Goal: Register for event/course

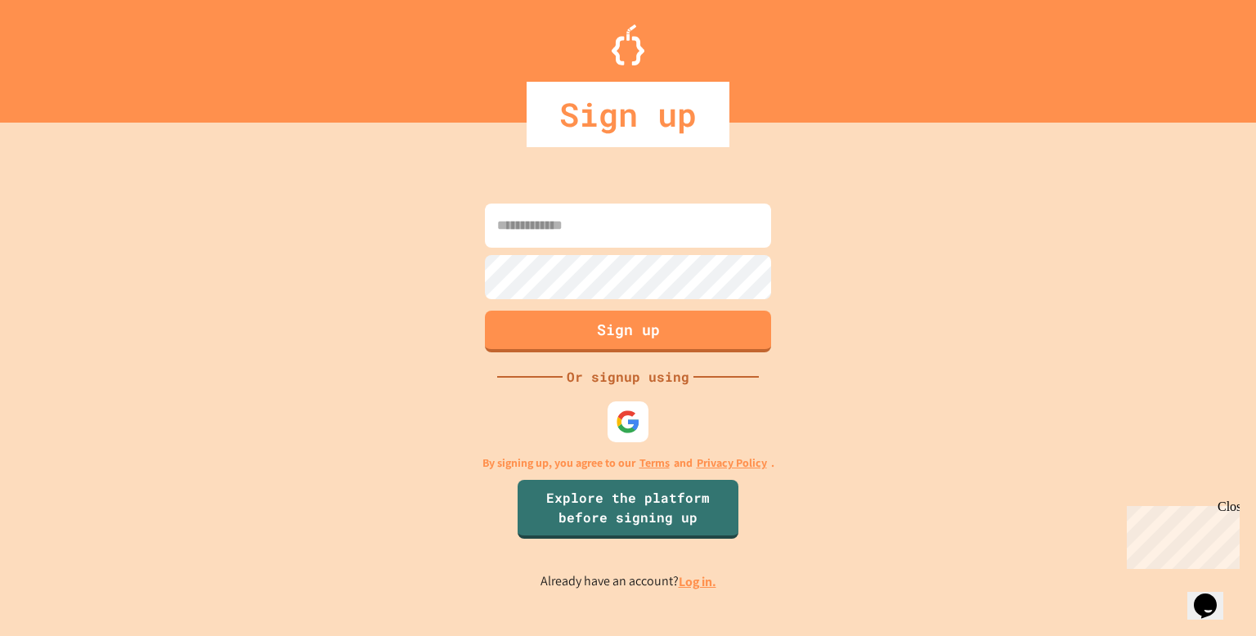
click at [552, 212] on input at bounding box center [628, 226] width 286 height 44
click at [532, 210] on input "*" at bounding box center [628, 226] width 286 height 44
type input "**********"
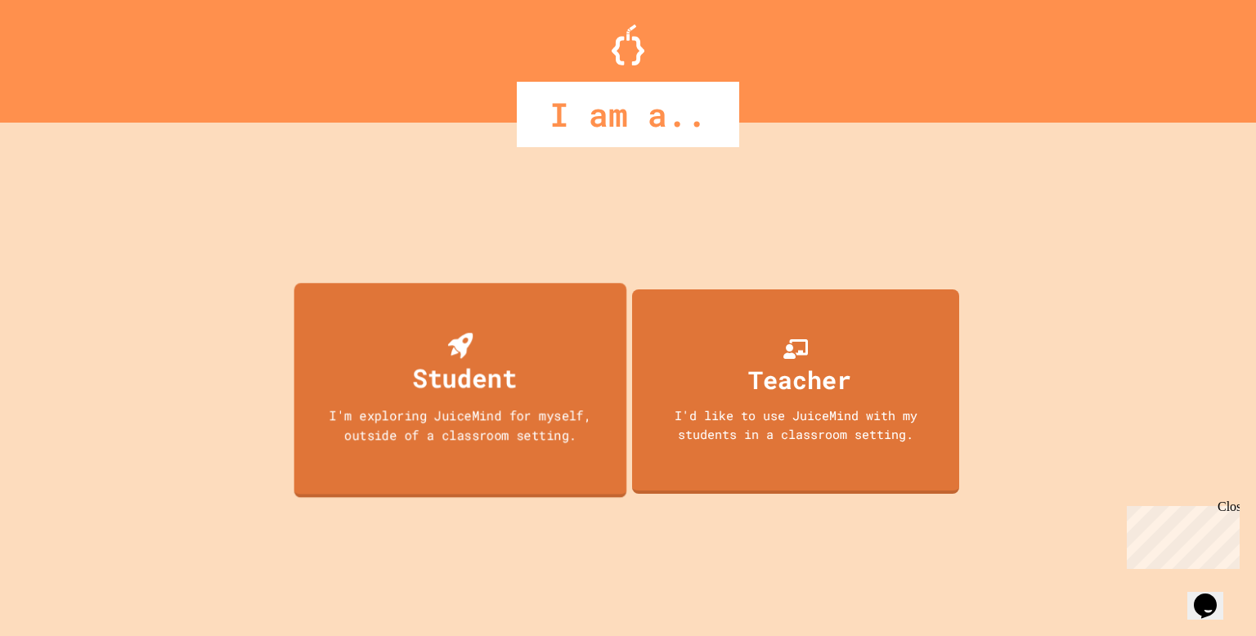
click at [442, 420] on div "I'm exploring JuiceMind for myself, outside of a classroom setting." at bounding box center [460, 425] width 299 height 38
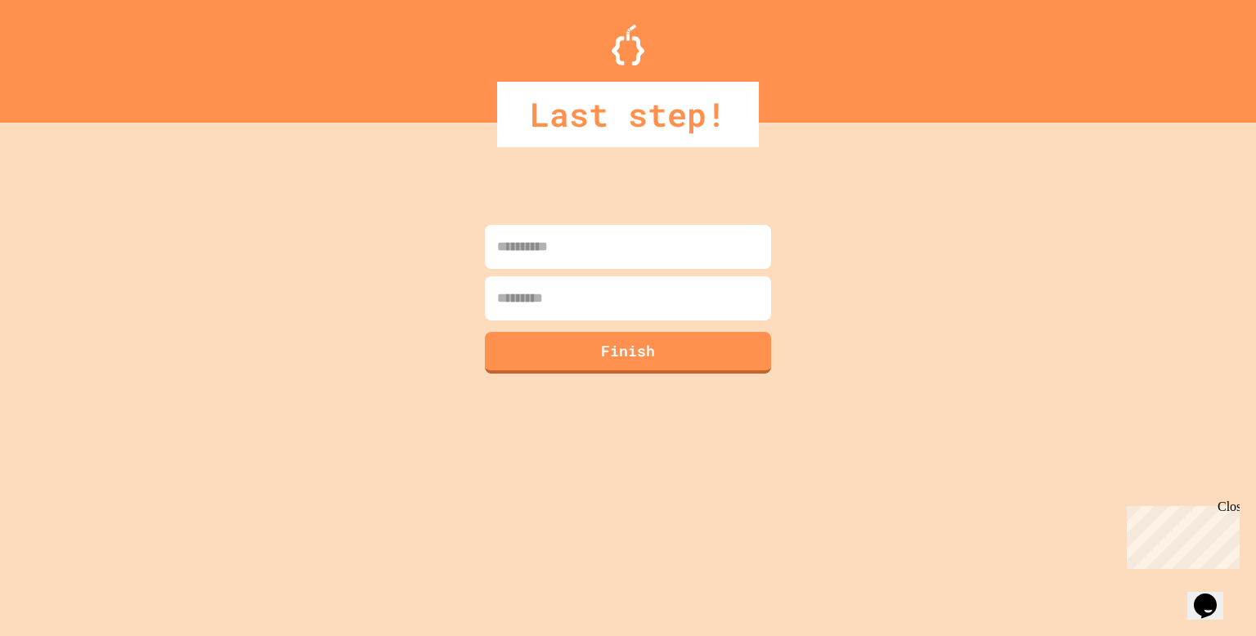
click at [593, 241] on input at bounding box center [628, 247] width 286 height 44
type input "*********"
click at [564, 308] on input at bounding box center [628, 298] width 286 height 44
type input "******"
type input "**********"
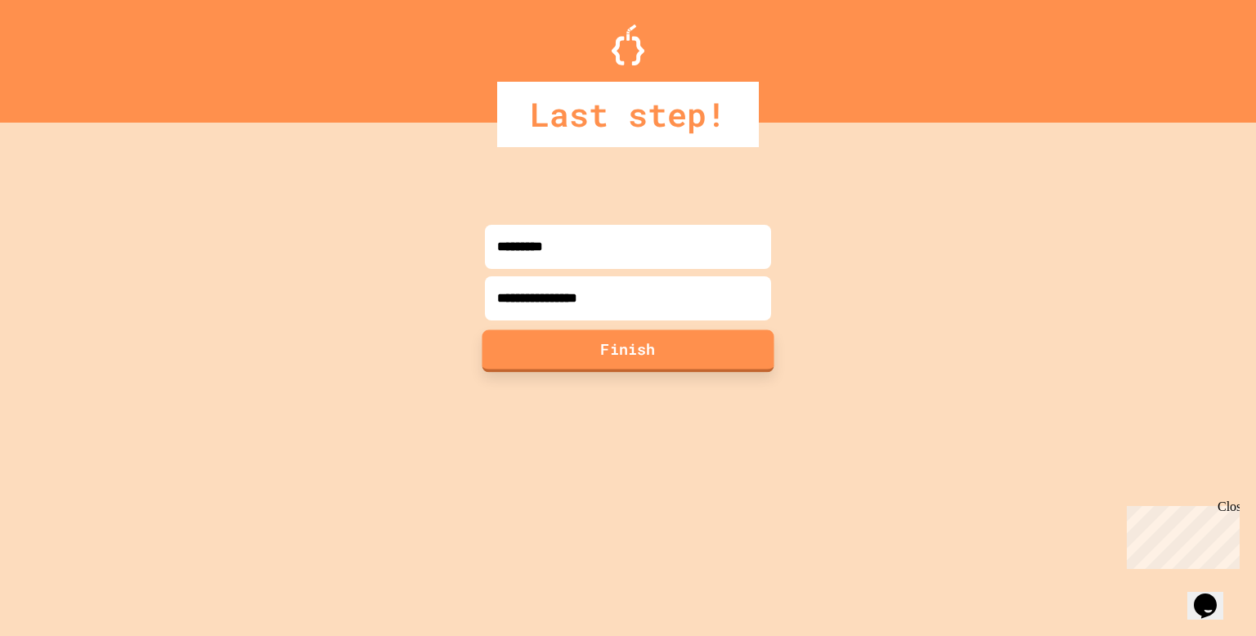
click at [550, 355] on button "Finish" at bounding box center [629, 351] width 292 height 43
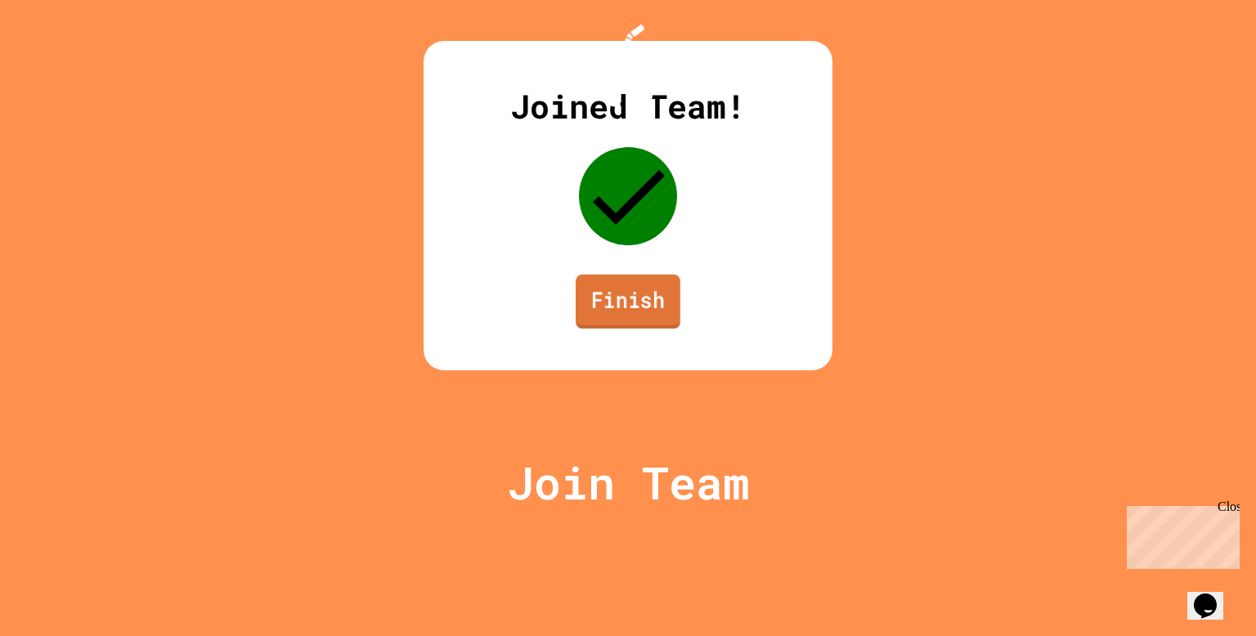
click at [662, 329] on link "Finish" at bounding box center [628, 302] width 105 height 54
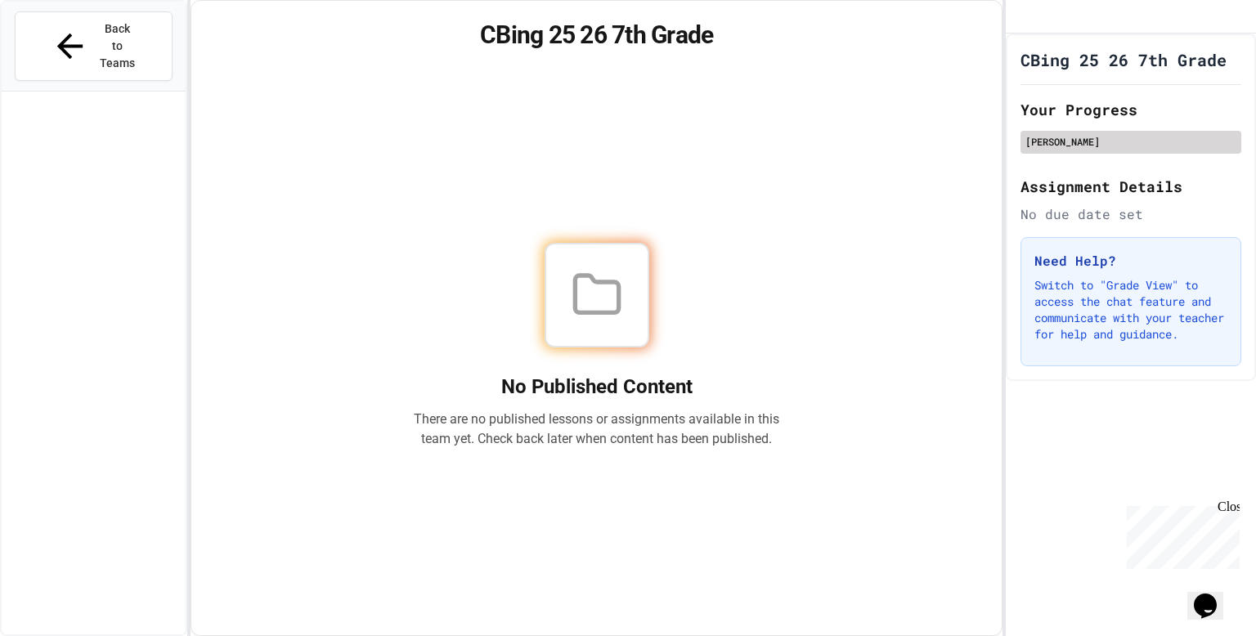
click at [1115, 149] on div "[PERSON_NAME]" at bounding box center [1131, 141] width 211 height 15
click at [1080, 149] on div "[PERSON_NAME]" at bounding box center [1131, 141] width 211 height 15
click at [1083, 121] on h2 "Your Progress" at bounding box center [1131, 109] width 221 height 23
click at [1094, 149] on div "[PERSON_NAME]" at bounding box center [1131, 141] width 211 height 15
click at [1093, 149] on div "[PERSON_NAME]" at bounding box center [1131, 141] width 211 height 15
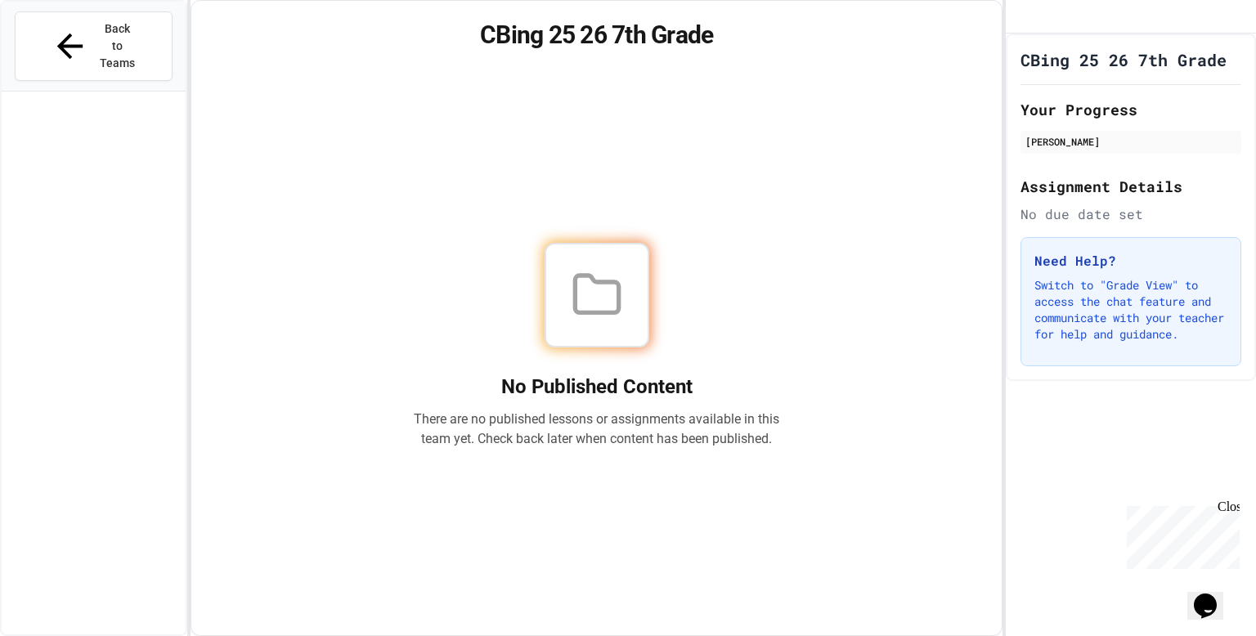
click at [1079, 224] on div "No due date set" at bounding box center [1131, 214] width 221 height 20
click at [1019, 17] on icon "My Account" at bounding box center [1019, 17] width 0 height 0
click at [782, 635] on div at bounding box center [628, 636] width 1256 height 0
click at [574, 8] on div "CBing 25 26 7th Grade No Published Content There are no published lessons or as…" at bounding box center [597, 318] width 812 height 636
click at [591, 294] on icon at bounding box center [597, 295] width 52 height 52
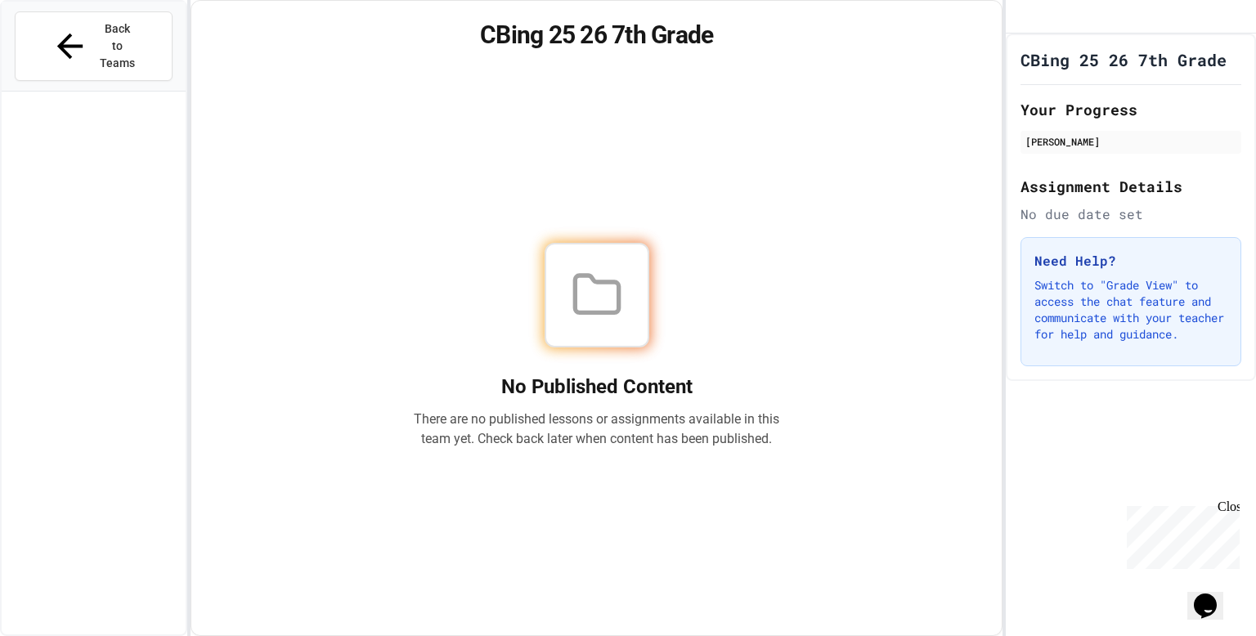
click at [597, 459] on div "No Published Content There are no published lessons or assignments available in…" at bounding box center [596, 346] width 771 height 540
click at [1197, 593] on div "Opens Chat This icon Opens the chat window." at bounding box center [1205, 606] width 26 height 26
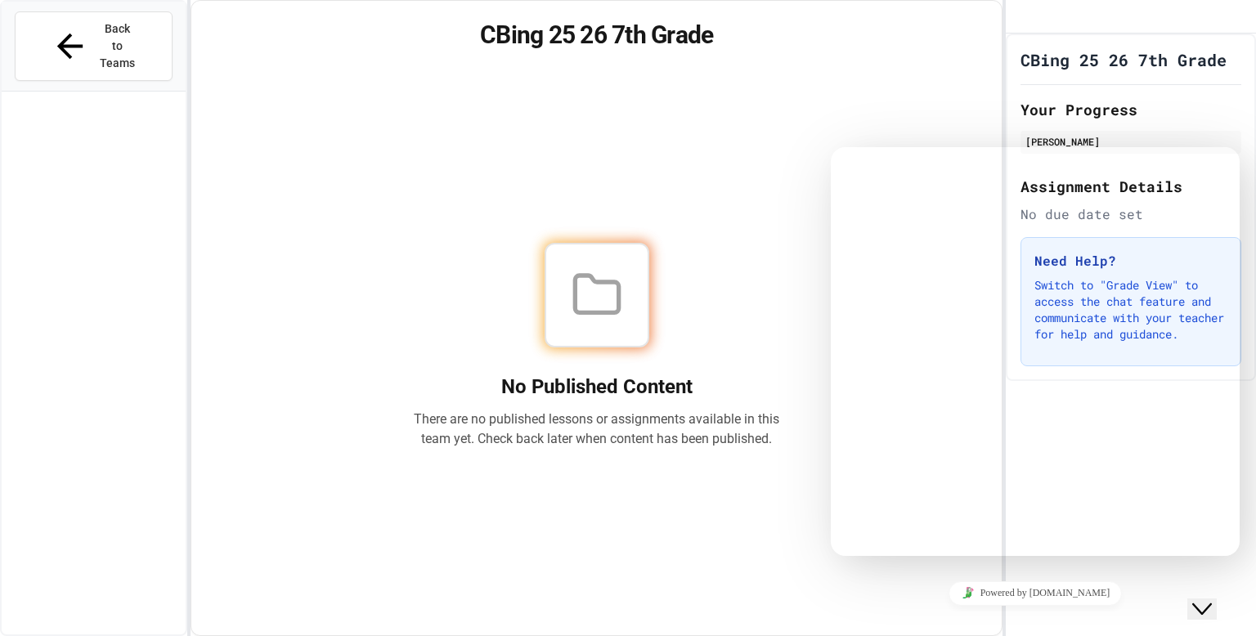
click at [1197, 599] on div "Close Chat This icon closes the chat window." at bounding box center [1202, 609] width 20 height 20
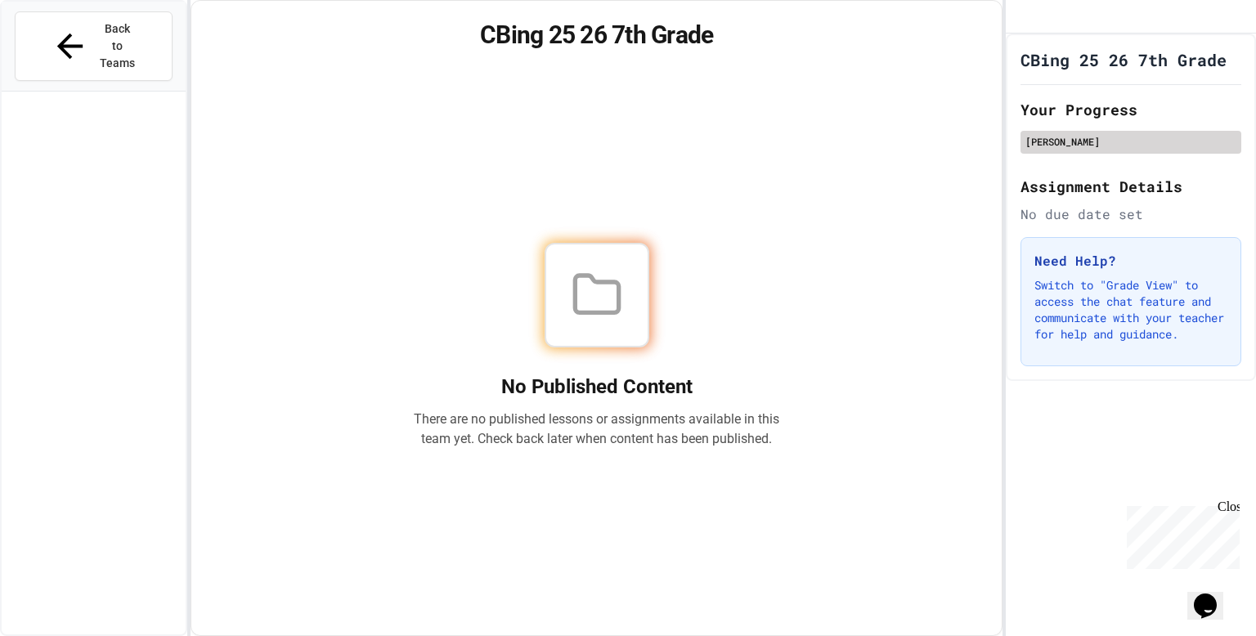
click at [1053, 149] on div "[PERSON_NAME]" at bounding box center [1131, 141] width 211 height 15
click at [1059, 198] on h2 "Assignment Details" at bounding box center [1131, 186] width 221 height 23
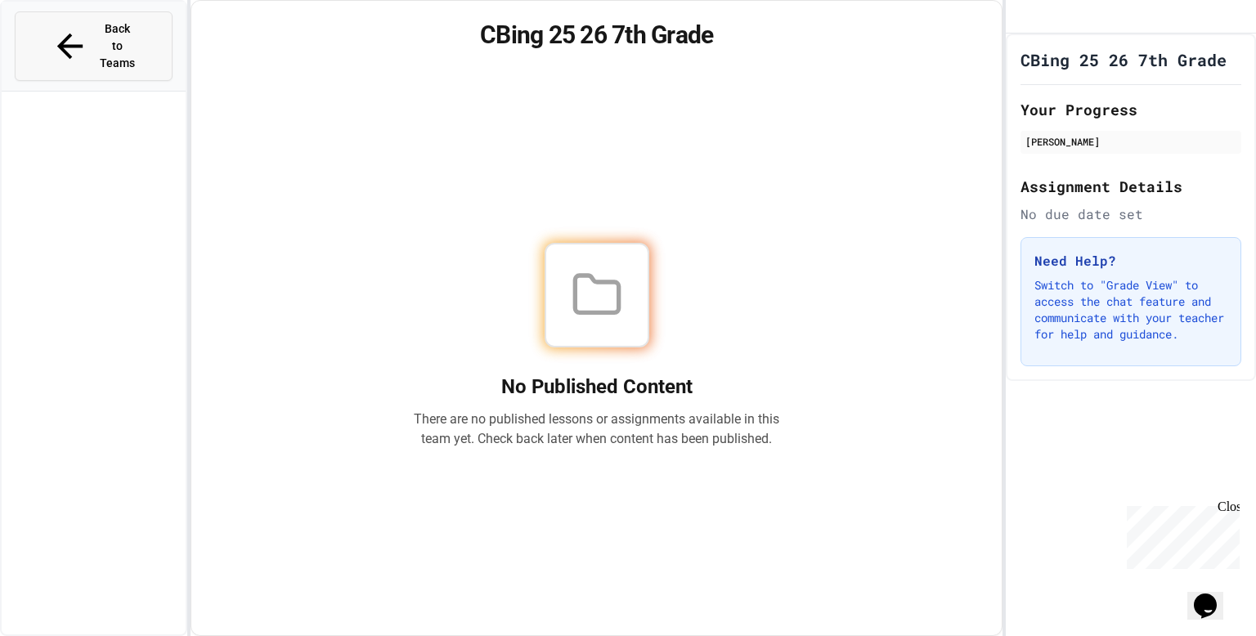
click at [54, 27] on icon at bounding box center [70, 46] width 38 height 38
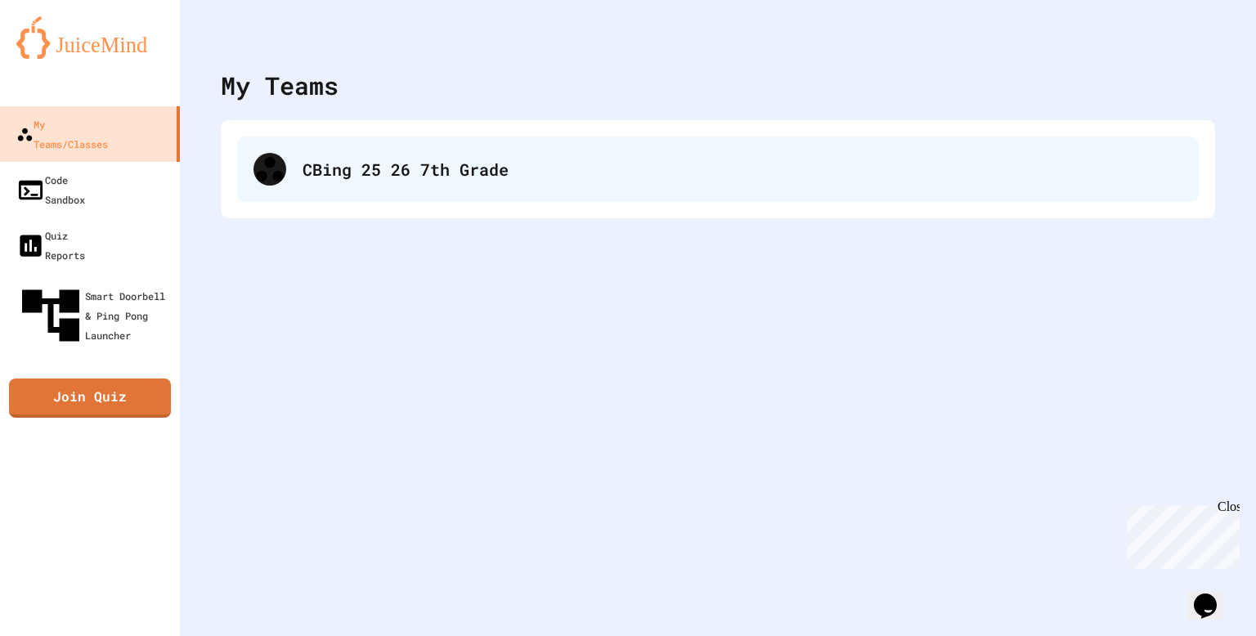
click at [372, 190] on div "CBing 25 26 7th Grade" at bounding box center [718, 169] width 962 height 65
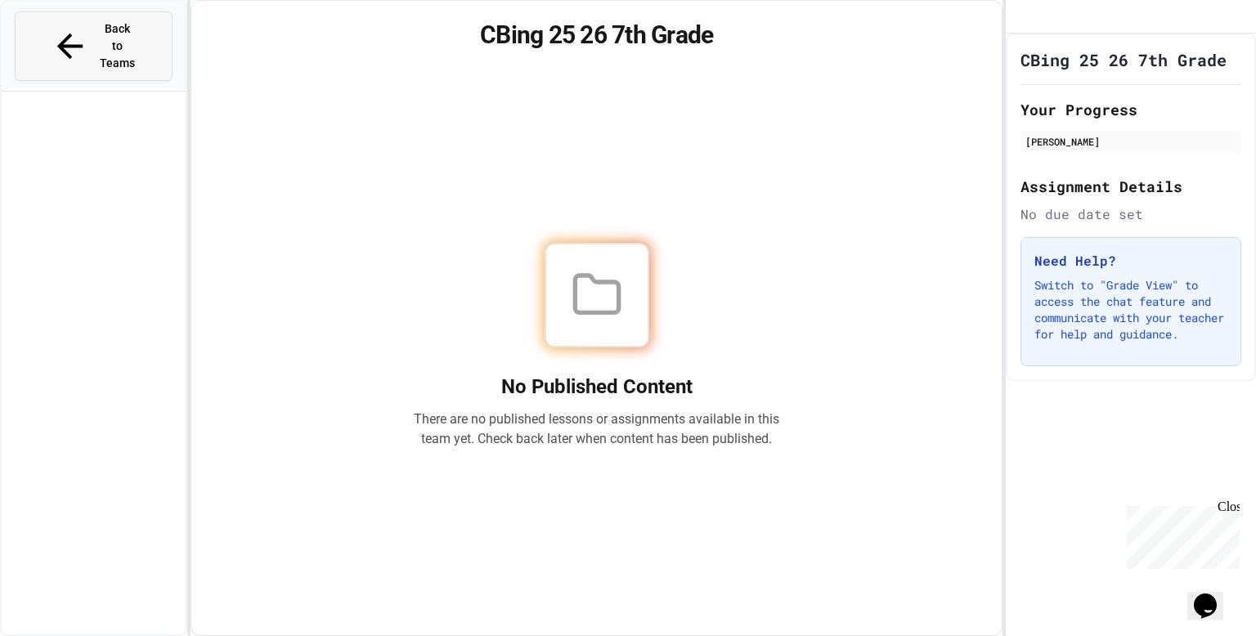
click at [111, 37] on span "Back to Teams" at bounding box center [118, 46] width 38 height 52
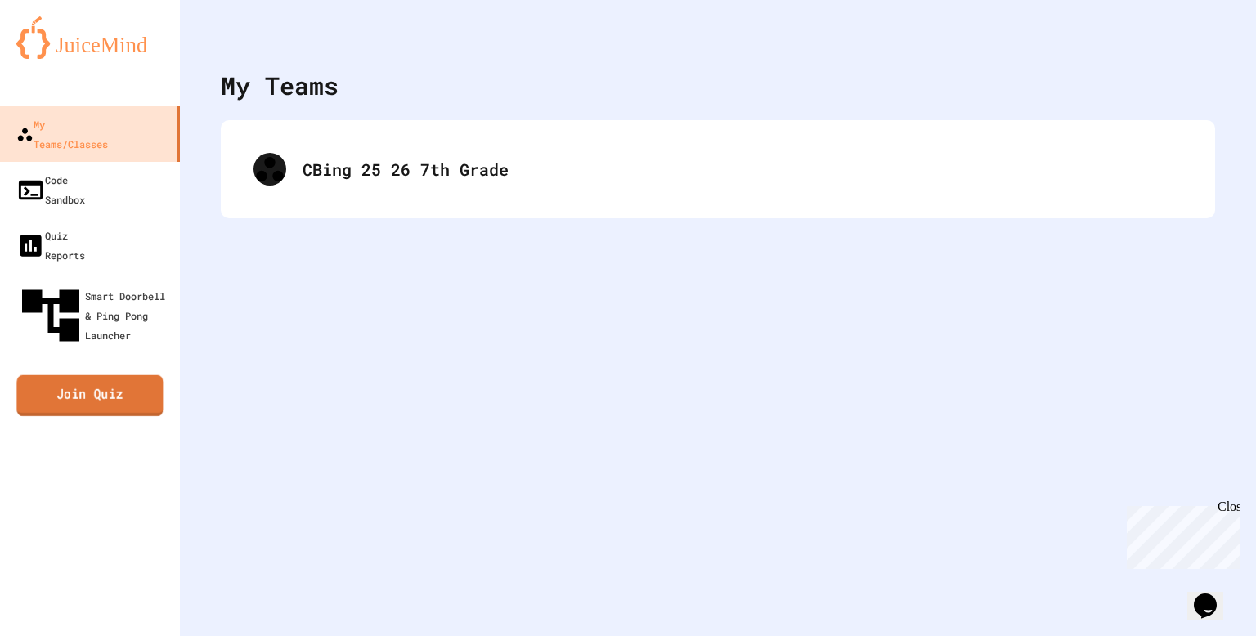
click at [106, 375] on link "Join Quiz" at bounding box center [89, 395] width 146 height 41
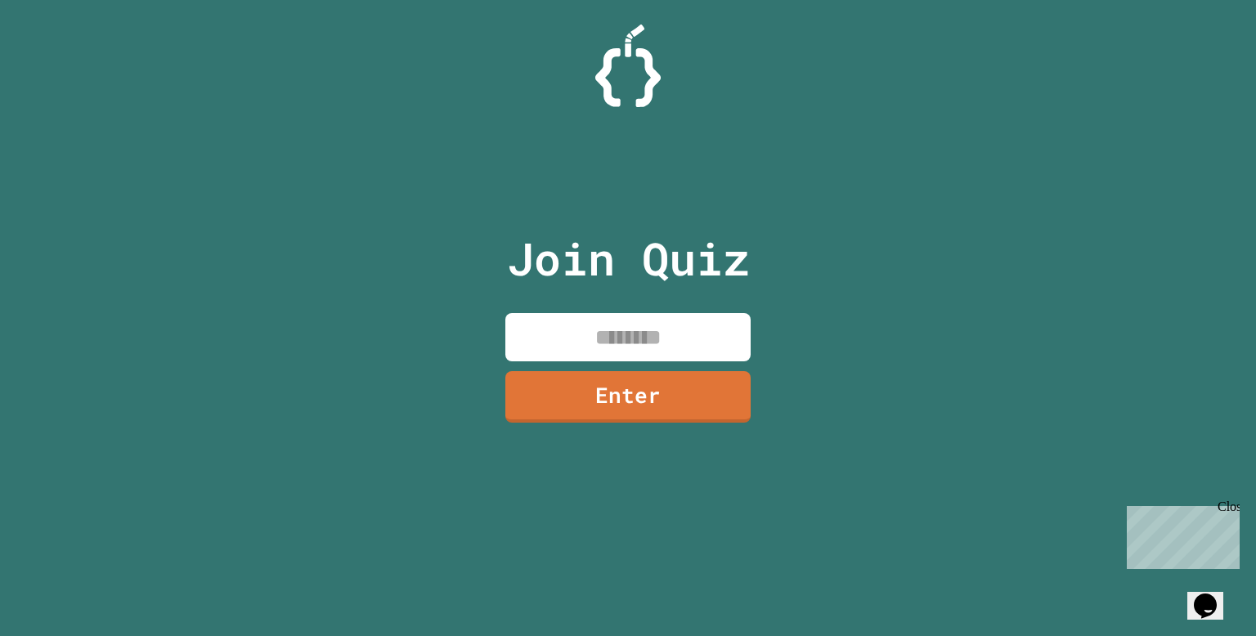
click at [573, 326] on input at bounding box center [627, 337] width 245 height 48
type input "********"
click at [555, 402] on link "Enter" at bounding box center [628, 396] width 243 height 54
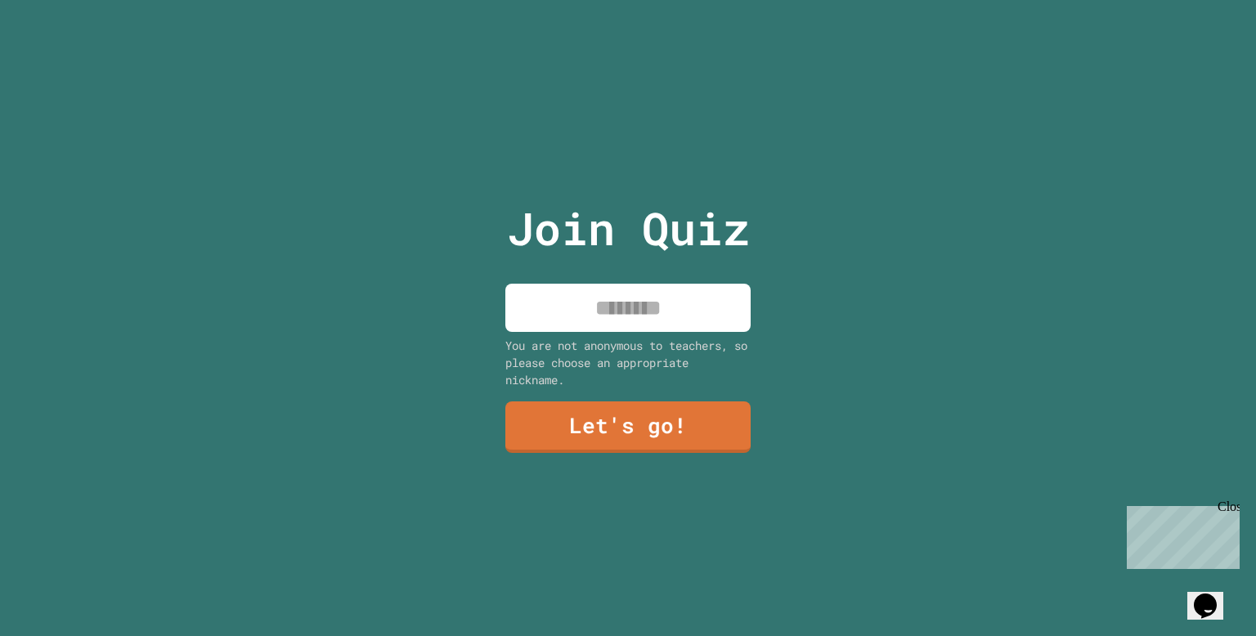
click at [726, 314] on input at bounding box center [627, 308] width 245 height 48
type input "*"
type input "**********"
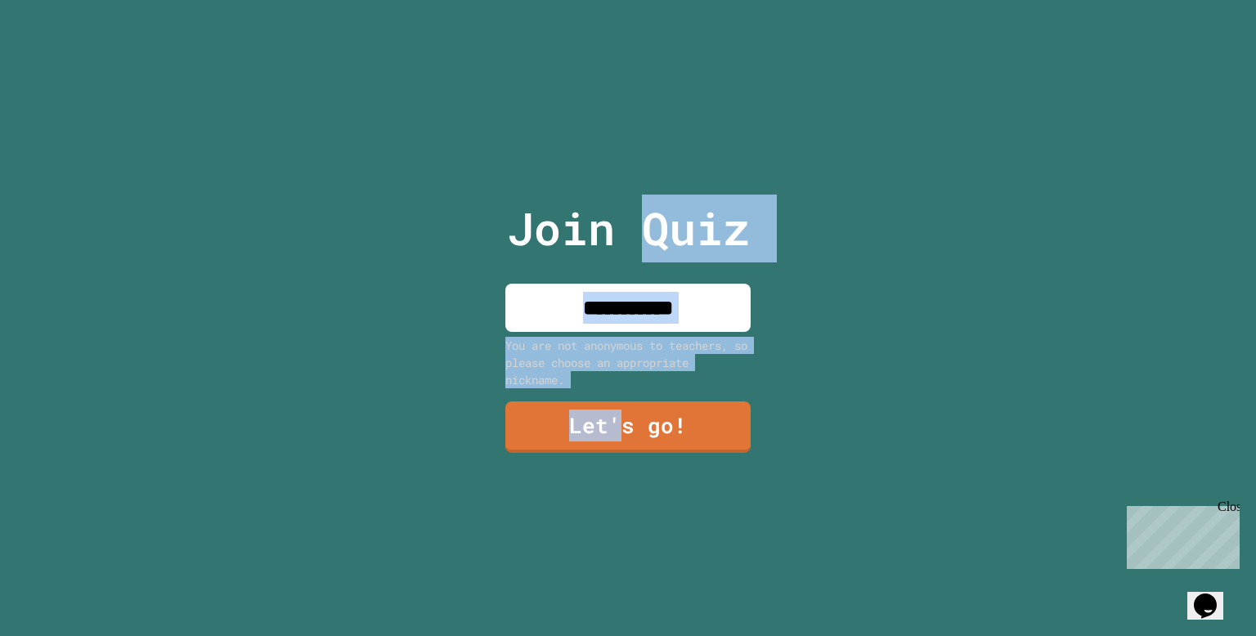
drag, startPoint x: 625, startPoint y: 411, endPoint x: 630, endPoint y: 272, distance: 138.3
click at [630, 272] on div "**********" at bounding box center [629, 318] width 276 height 636
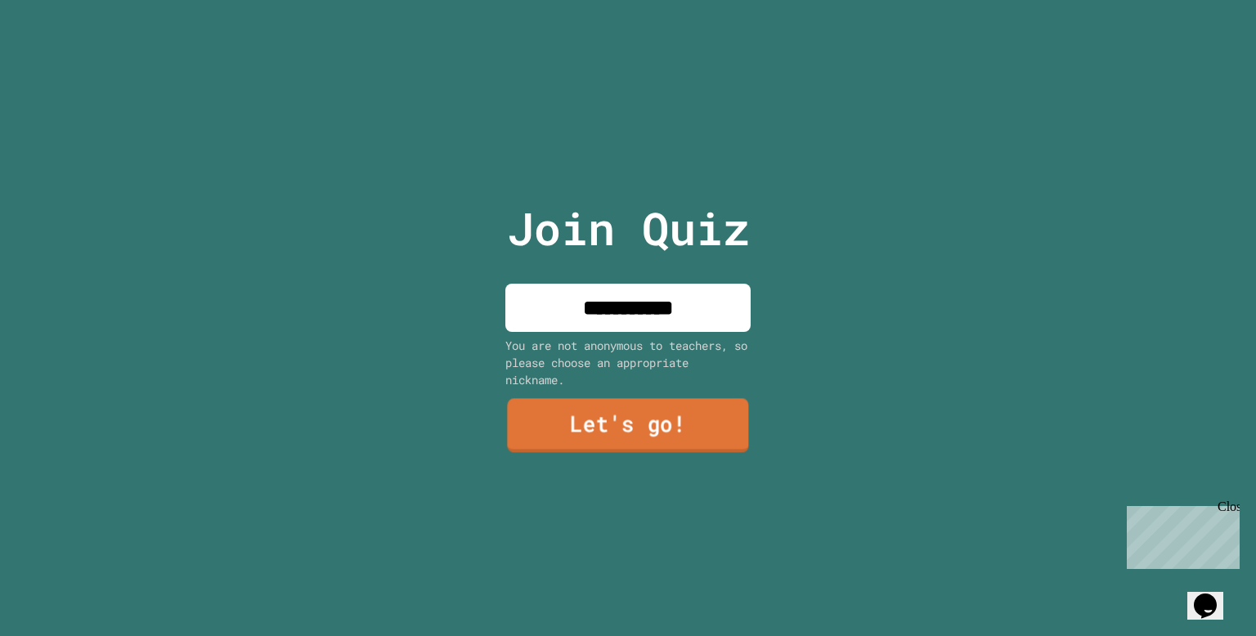
click at [681, 406] on link "Let's go!" at bounding box center [627, 425] width 241 height 54
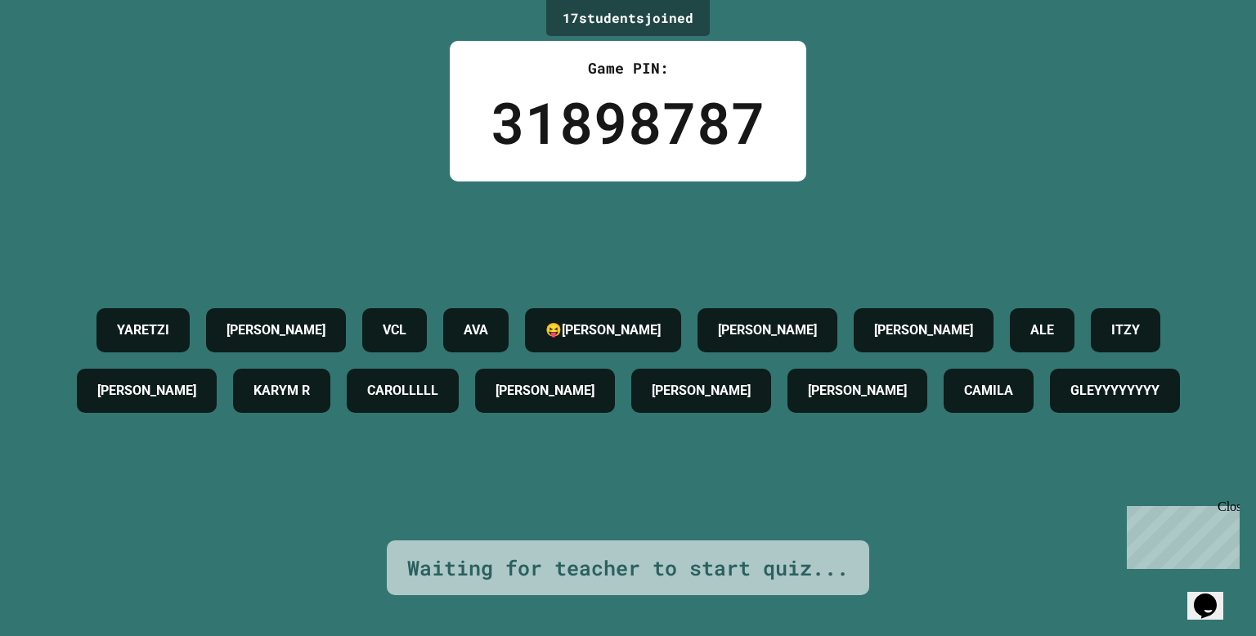
click at [231, 300] on div "[PERSON_NAME] VCL [PERSON_NAME] ALE ITZY [PERSON_NAME] R [PERSON_NAME] [PERSON_…" at bounding box center [628, 360] width 1174 height 121
click at [607, 66] on div "Game PIN:" at bounding box center [628, 68] width 275 height 22
click at [603, 64] on div "Game PIN:" at bounding box center [628, 68] width 275 height 22
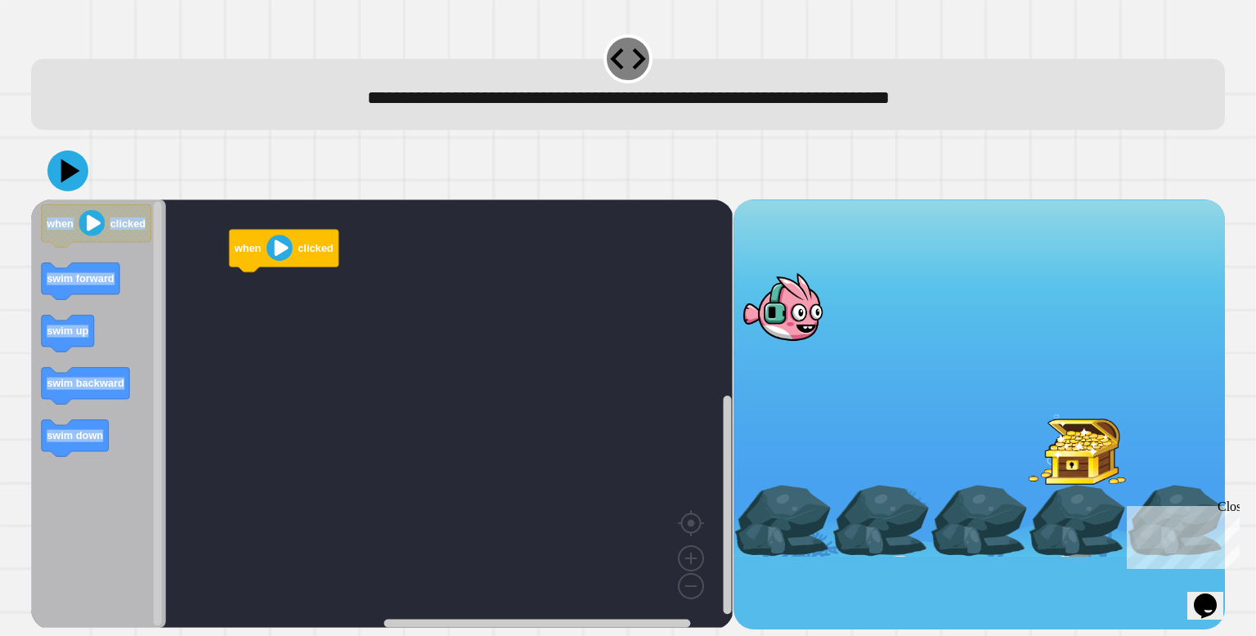
drag, startPoint x: 757, startPoint y: 518, endPoint x: 599, endPoint y: 489, distance: 160.4
click at [599, 489] on div "when clicked when clicked swim forward swim up swim backward swim down" at bounding box center [627, 415] width 1193 height 430
drag, startPoint x: 1087, startPoint y: 514, endPoint x: 707, endPoint y: 526, distance: 379.7
click at [707, 526] on div "when clicked when clicked swim forward swim up swim backward swim down" at bounding box center [627, 415] width 1193 height 430
click at [797, 532] on div at bounding box center [783, 520] width 98 height 71
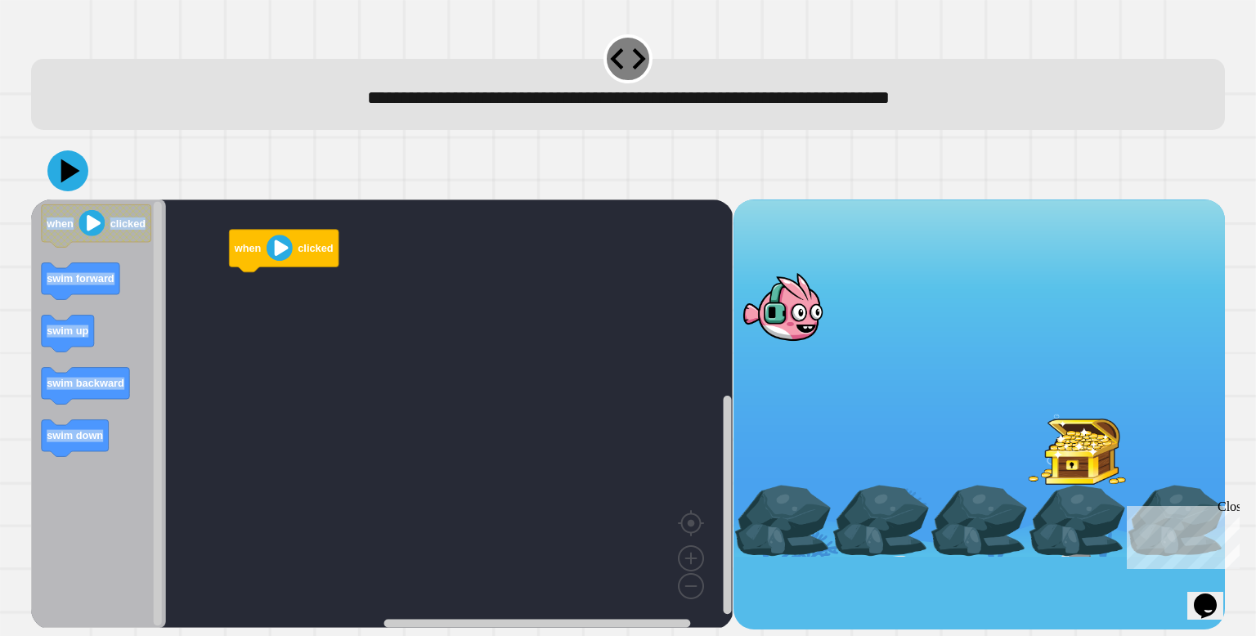
drag, startPoint x: 797, startPoint y: 532, endPoint x: 635, endPoint y: 519, distance: 162.5
click at [635, 519] on div "when clicked when clicked swim forward swim up swim backward swim down" at bounding box center [627, 415] width 1193 height 430
click at [908, 553] on div at bounding box center [881, 520] width 98 height 71
drag, startPoint x: 964, startPoint y: 523, endPoint x: 519, endPoint y: 505, distance: 446.1
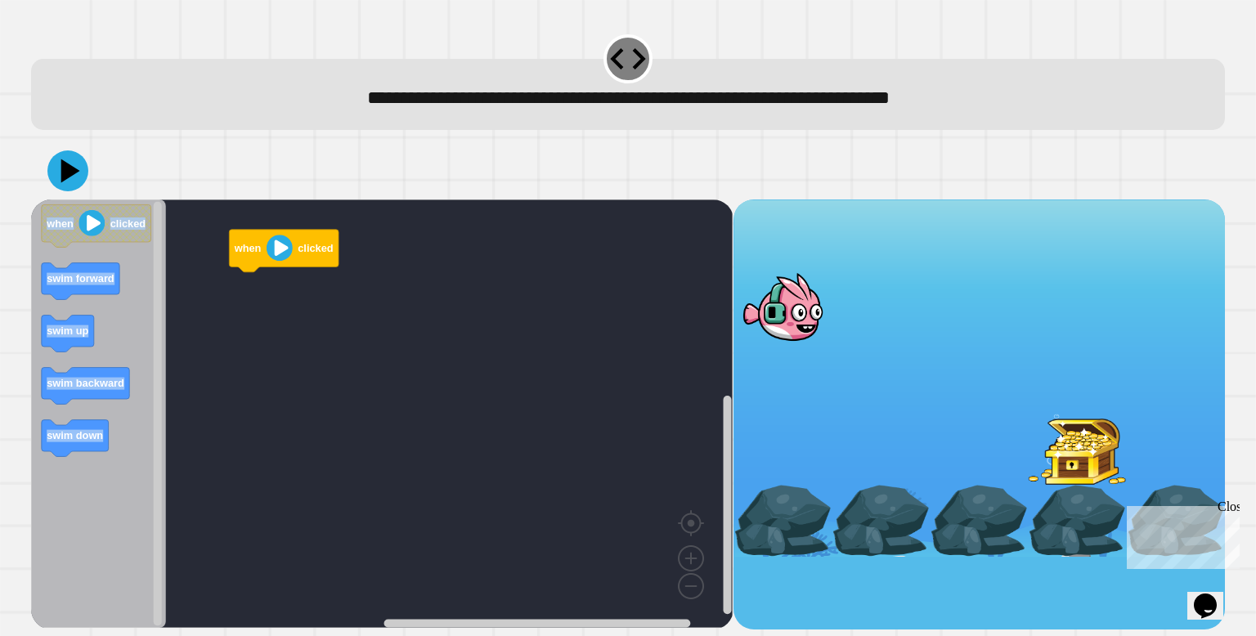
click at [519, 505] on div "when clicked when clicked swim forward swim up swim backward swim down" at bounding box center [627, 415] width 1193 height 430
click at [98, 236] on image "Blockly Workspace" at bounding box center [92, 223] width 26 height 26
click at [783, 512] on div at bounding box center [783, 520] width 98 height 71
click at [296, 253] on icon "Blockly Workspace" at bounding box center [285, 251] width 110 height 43
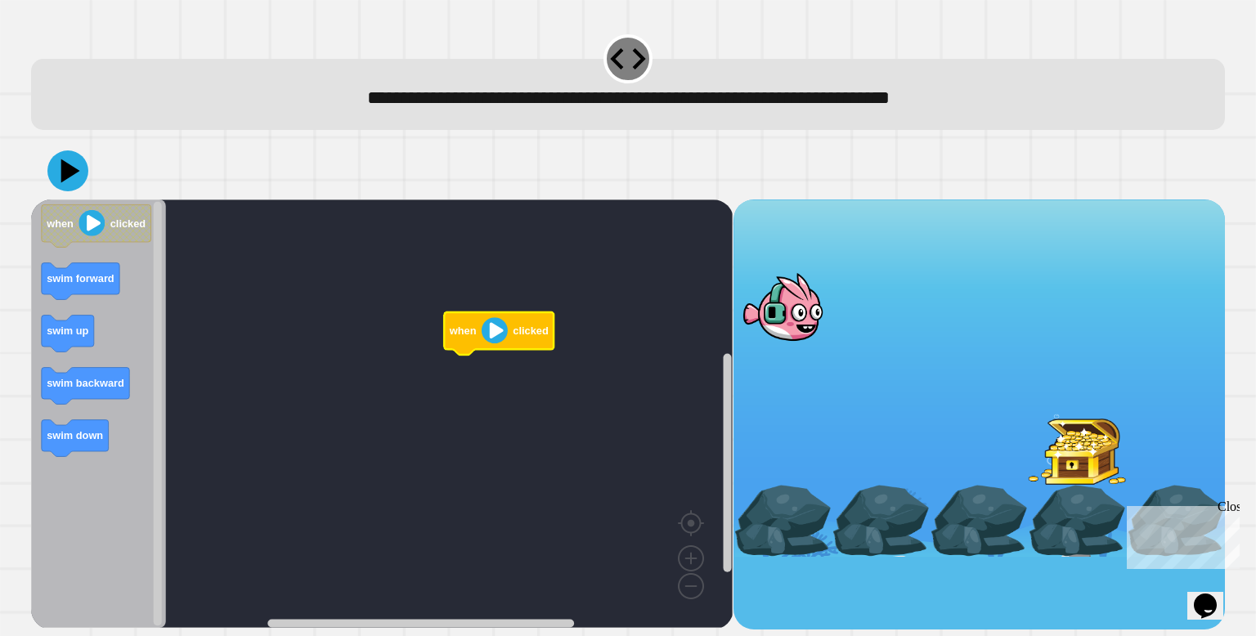
click at [770, 559] on div at bounding box center [980, 415] width 492 height 430
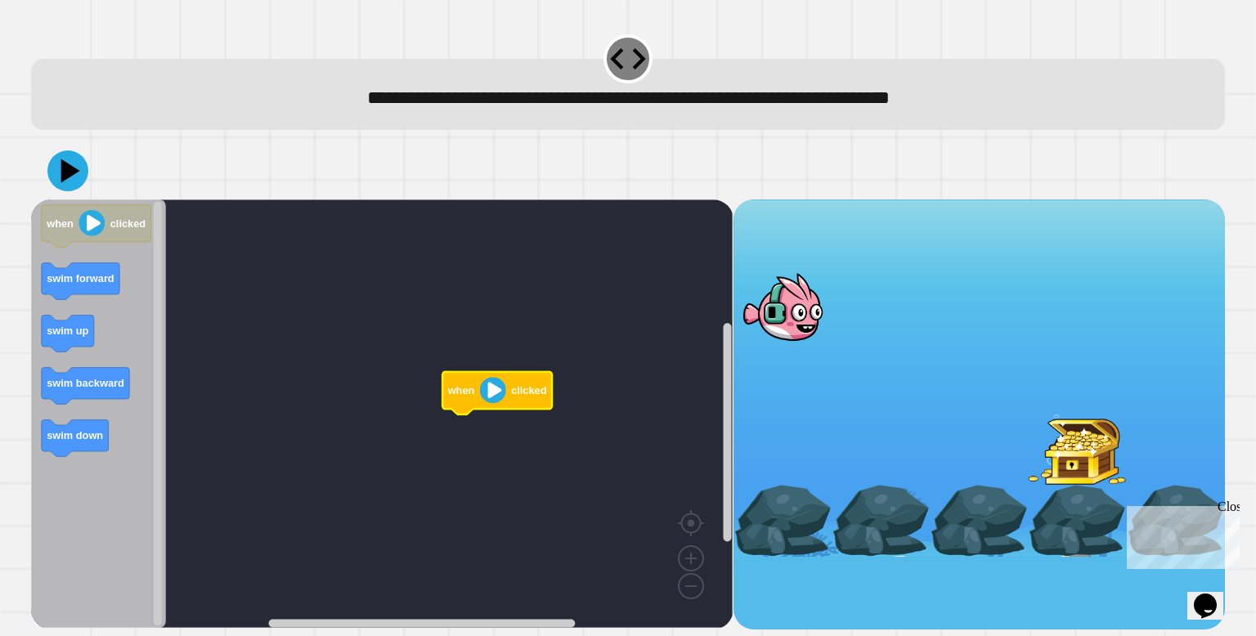
click at [808, 532] on div at bounding box center [783, 520] width 98 height 71
click at [496, 398] on image "Blockly Workspace" at bounding box center [493, 390] width 26 height 26
click at [779, 523] on div at bounding box center [783, 520] width 98 height 71
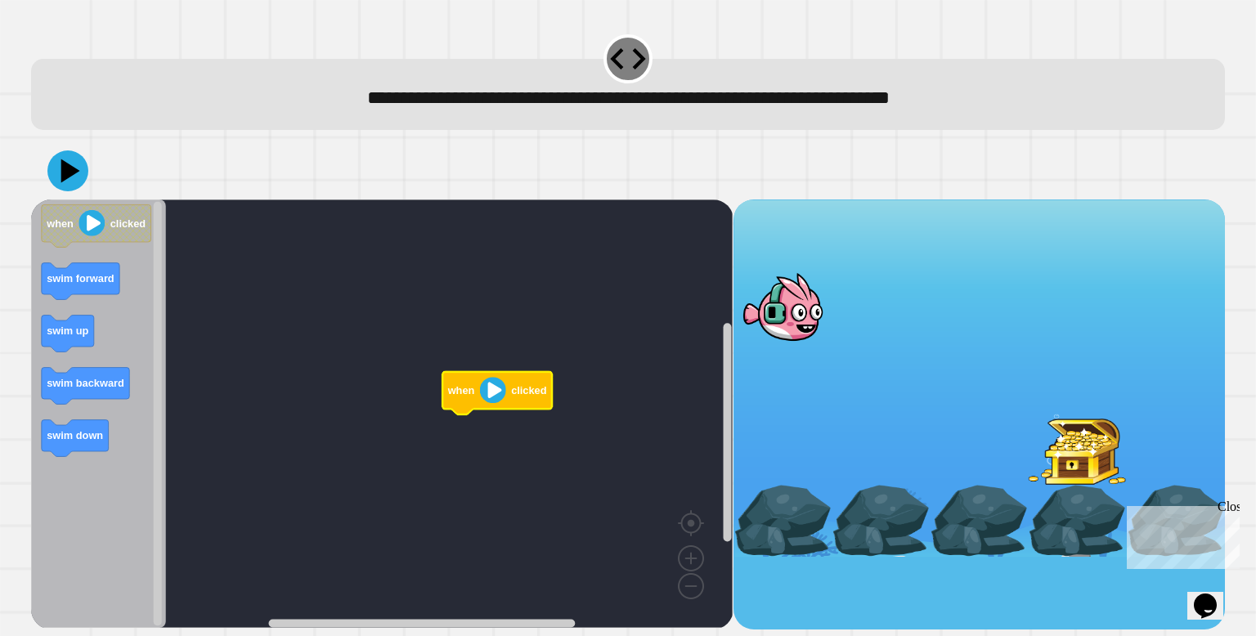
click at [779, 523] on div at bounding box center [783, 520] width 98 height 71
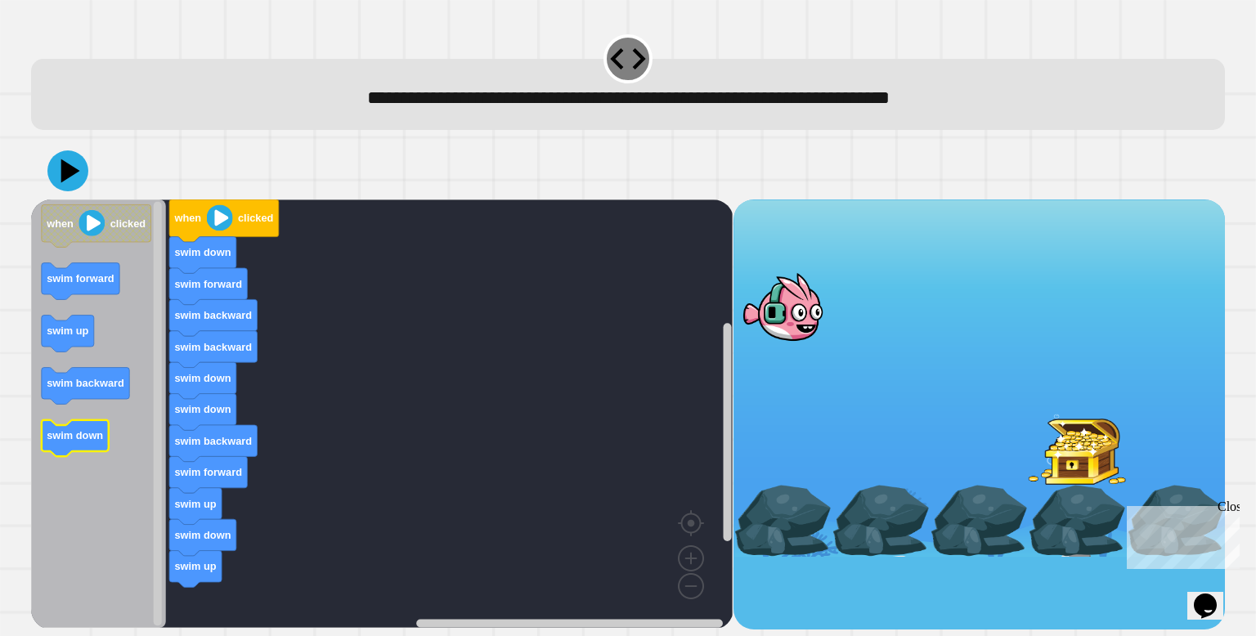
click at [80, 451] on g "swim down" at bounding box center [75, 438] width 67 height 37
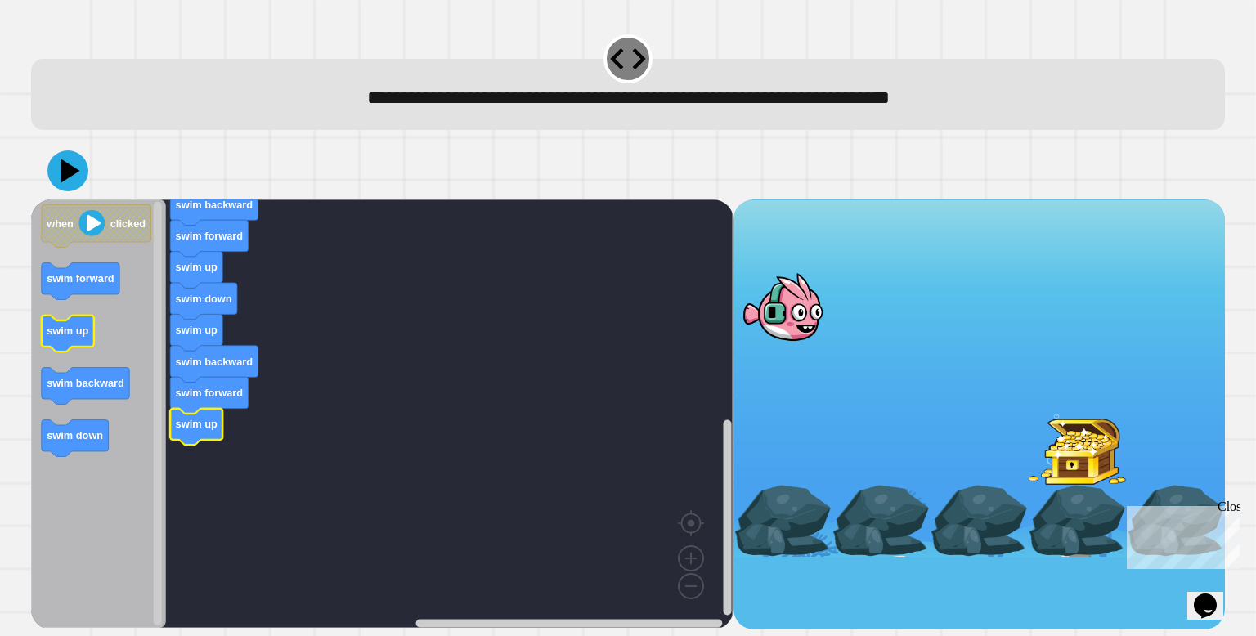
click at [68, 339] on icon "Blockly Workspace" at bounding box center [68, 334] width 52 height 37
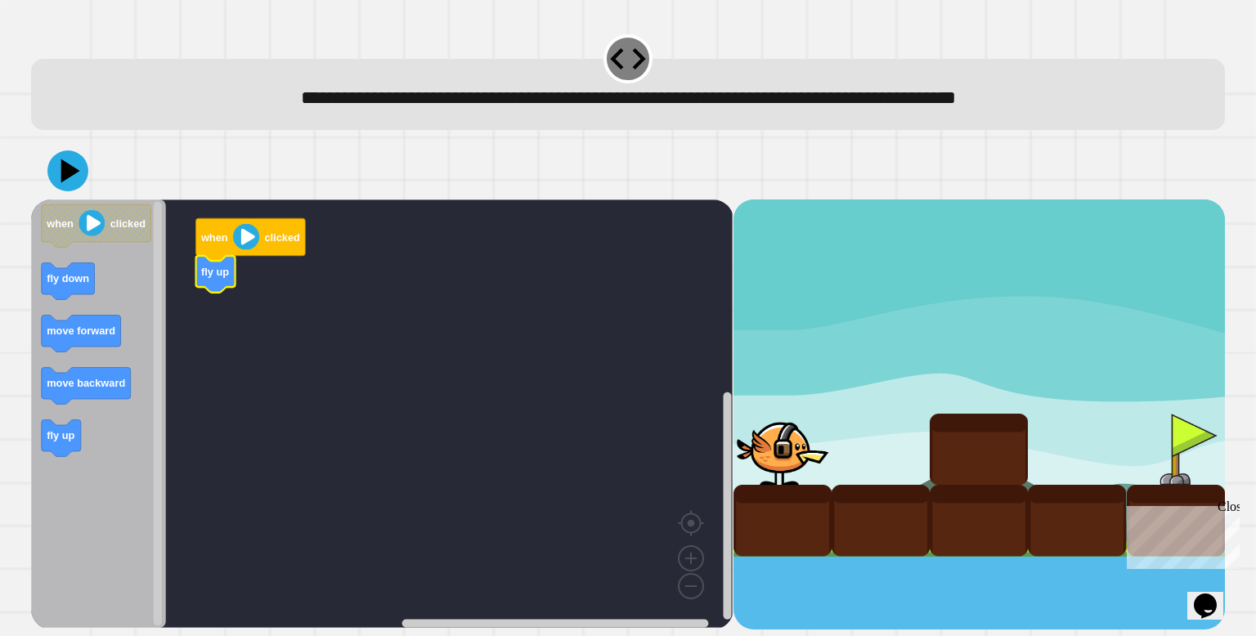
click at [245, 239] on image "Blockly Workspace" at bounding box center [246, 237] width 26 height 26
click at [245, 241] on image "Blockly Workspace" at bounding box center [246, 237] width 26 height 26
click at [81, 394] on icon "Blockly Workspace" at bounding box center [86, 386] width 89 height 37
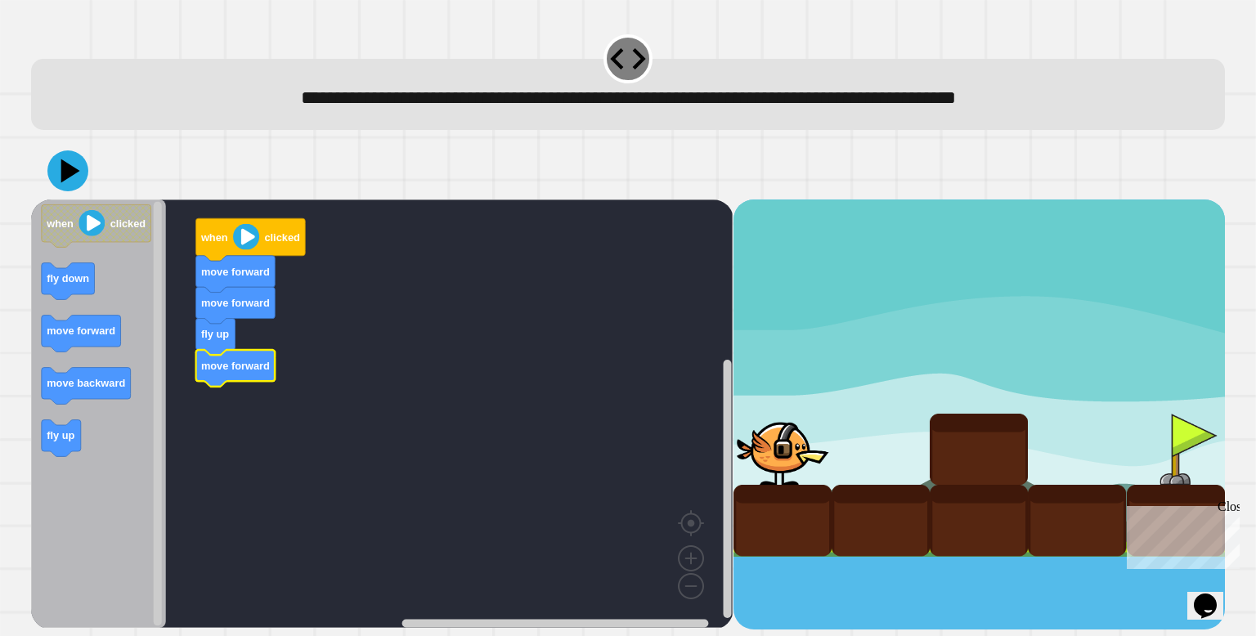
click at [248, 241] on image "Blockly Workspace" at bounding box center [246, 237] width 26 height 26
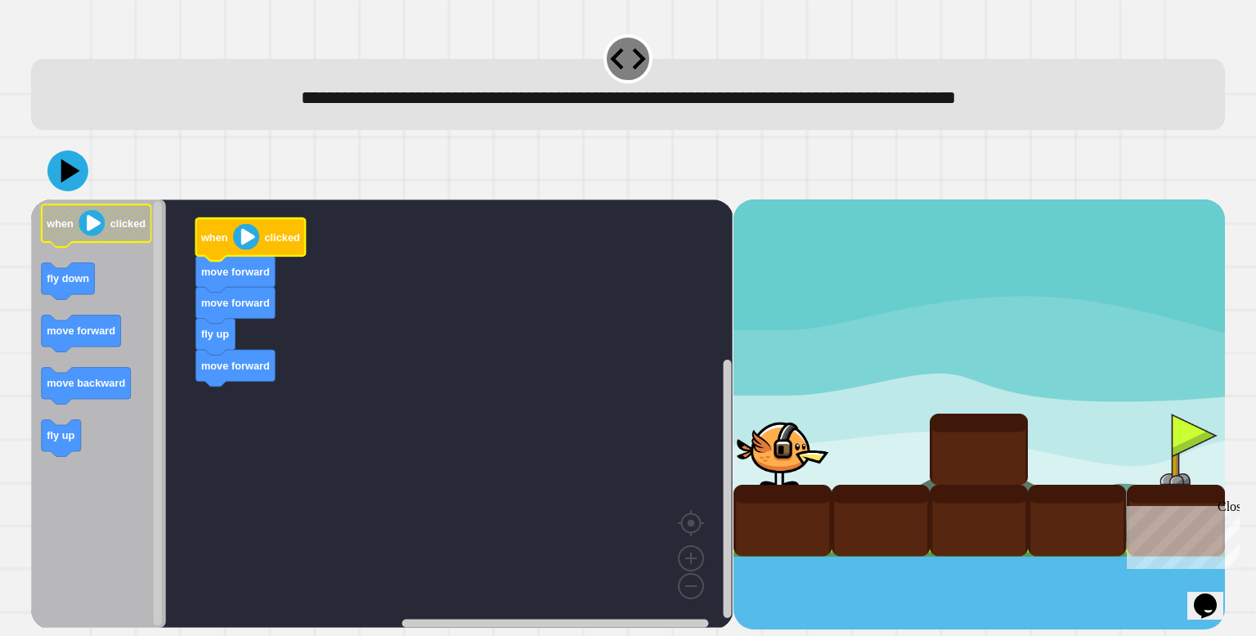
click at [99, 225] on image "Blockly Workspace" at bounding box center [92, 223] width 26 height 26
click at [73, 177] on icon at bounding box center [67, 170] width 49 height 49
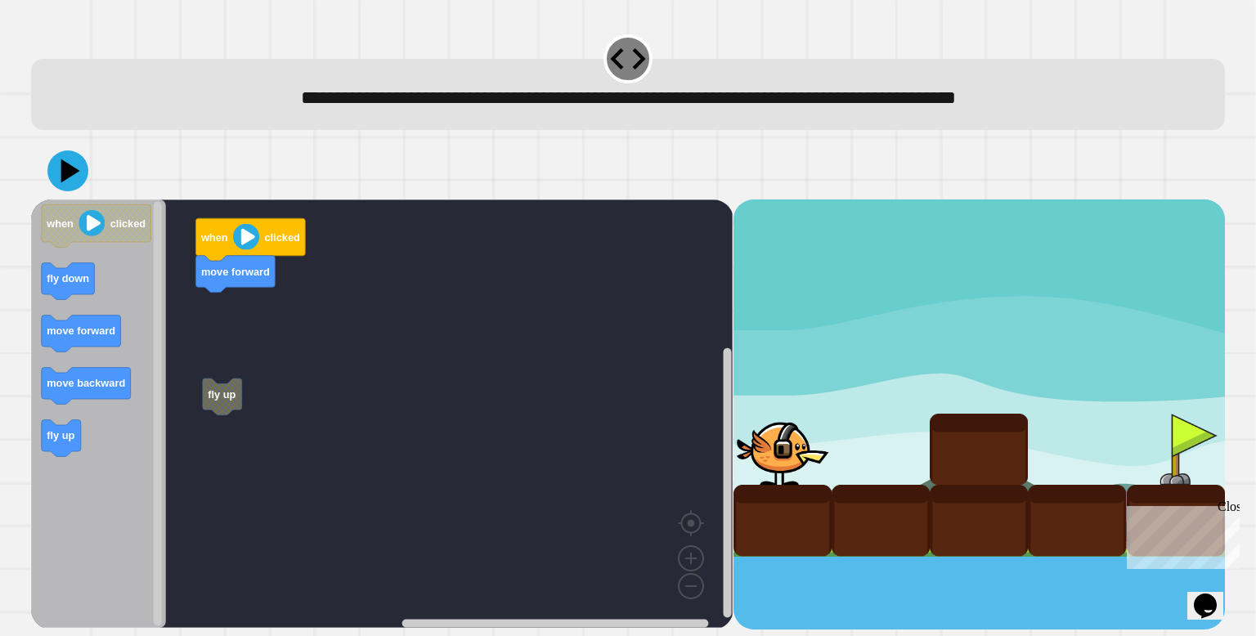
click at [222, 380] on rect "Blockly Workspace" at bounding box center [382, 414] width 702 height 429
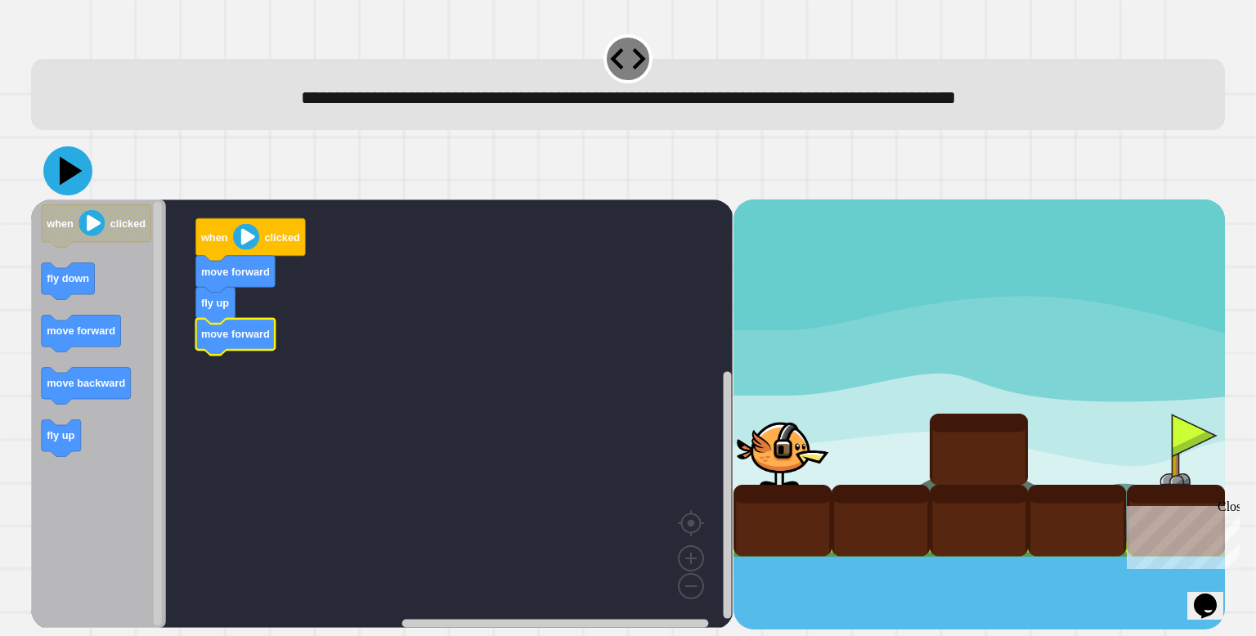
click at [63, 172] on icon at bounding box center [71, 170] width 23 height 29
click at [65, 169] on icon at bounding box center [71, 170] width 23 height 29
click at [79, 172] on icon at bounding box center [67, 170] width 49 height 49
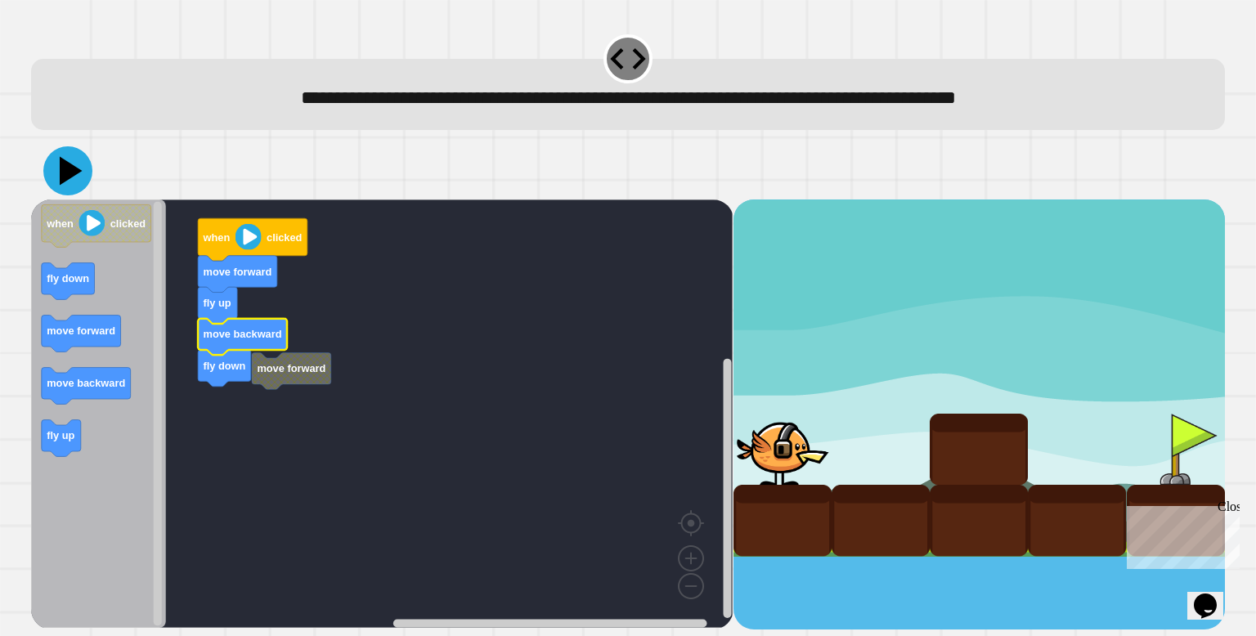
click at [70, 158] on icon at bounding box center [67, 170] width 49 height 49
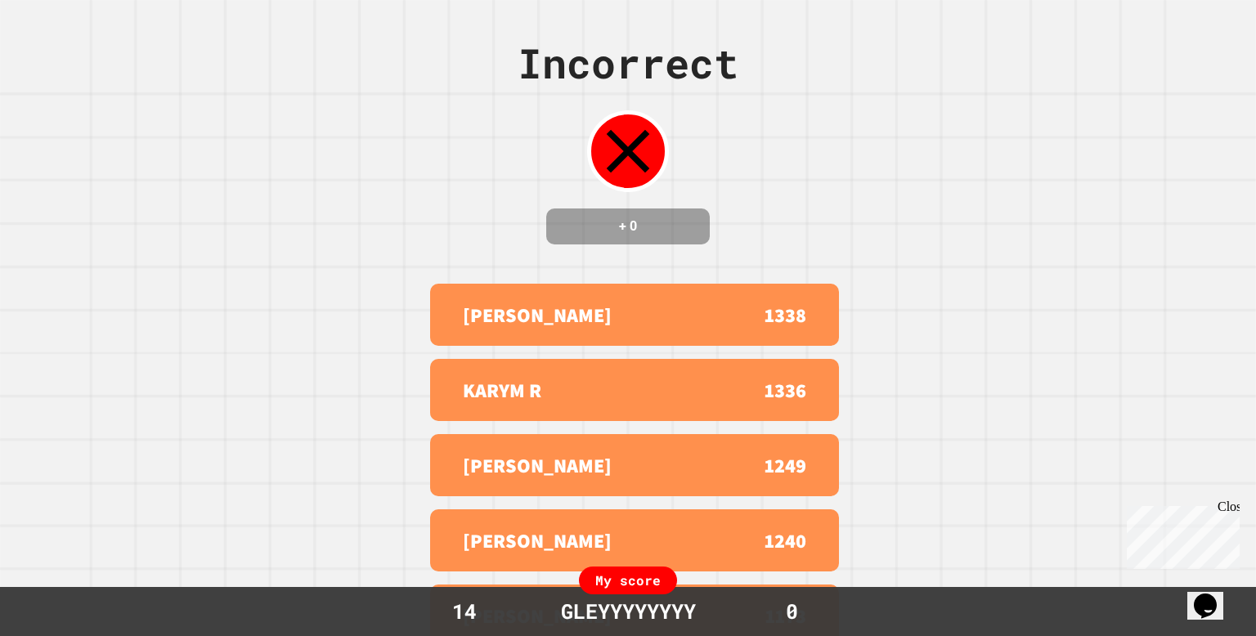
click at [70, 158] on div "Incorrect + 0 SIMON 1338 KARYM R 1336 [PERSON_NAME] 1249 [PERSON_NAME] 1240 [PE…" at bounding box center [628, 318] width 1256 height 636
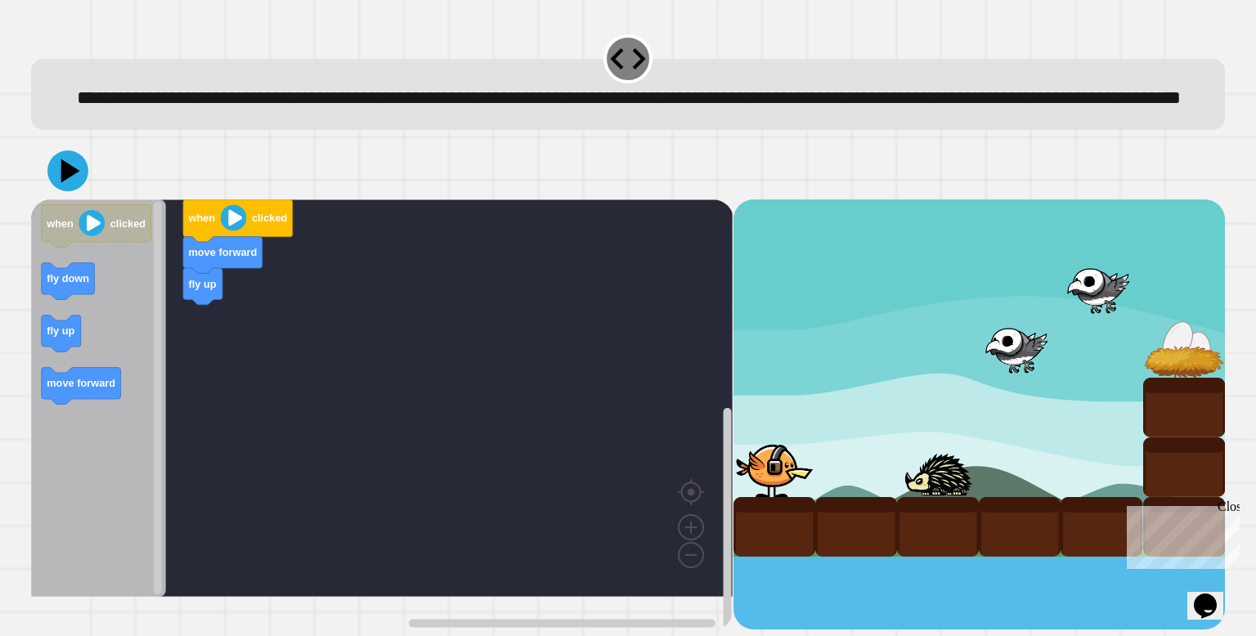
click at [227, 231] on image "Blockly Workspace" at bounding box center [234, 217] width 26 height 26
click at [65, 185] on icon at bounding box center [71, 170] width 23 height 29
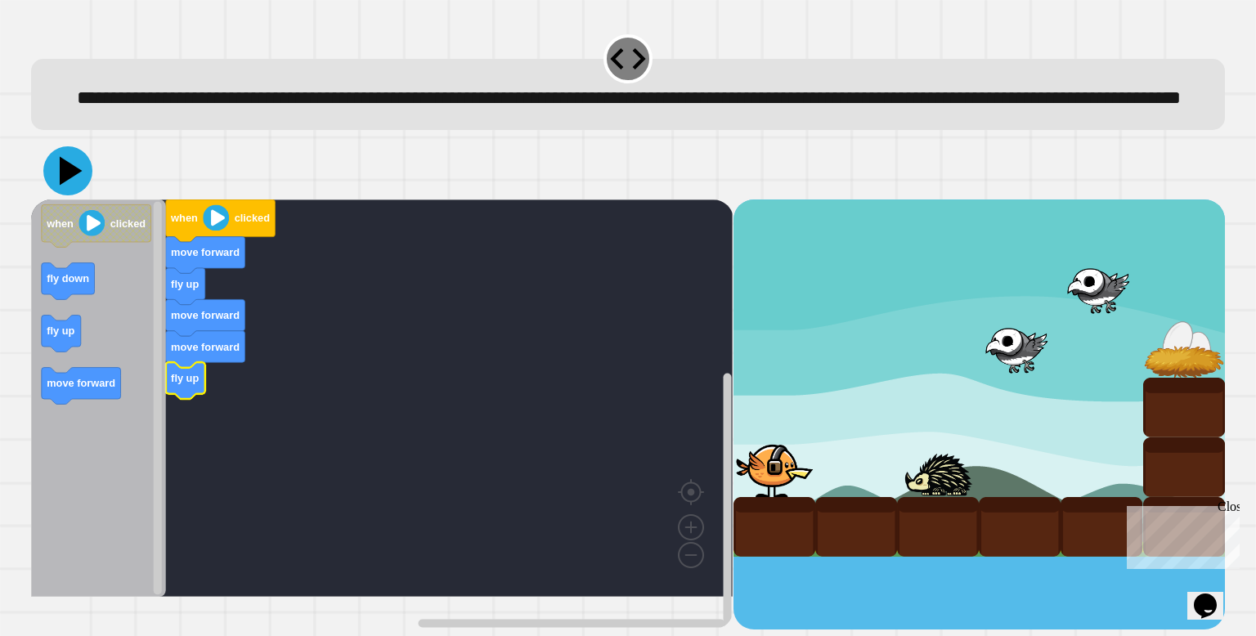
click at [74, 195] on icon at bounding box center [67, 170] width 49 height 49
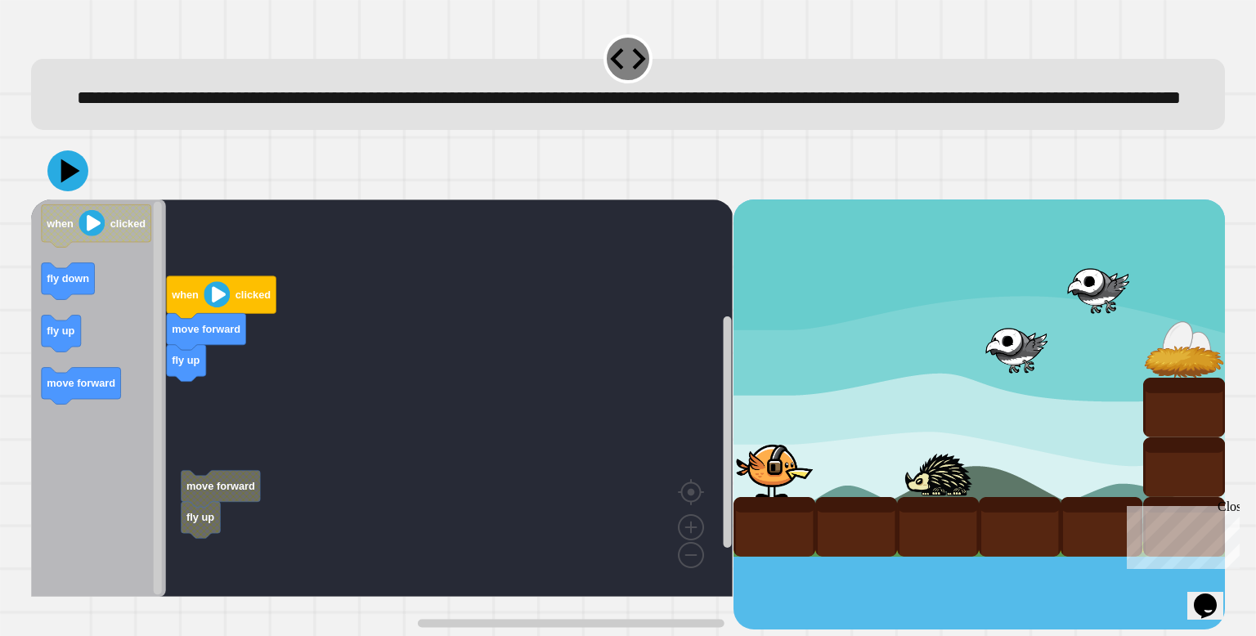
click at [227, 546] on rect "Blockly Workspace" at bounding box center [382, 398] width 702 height 397
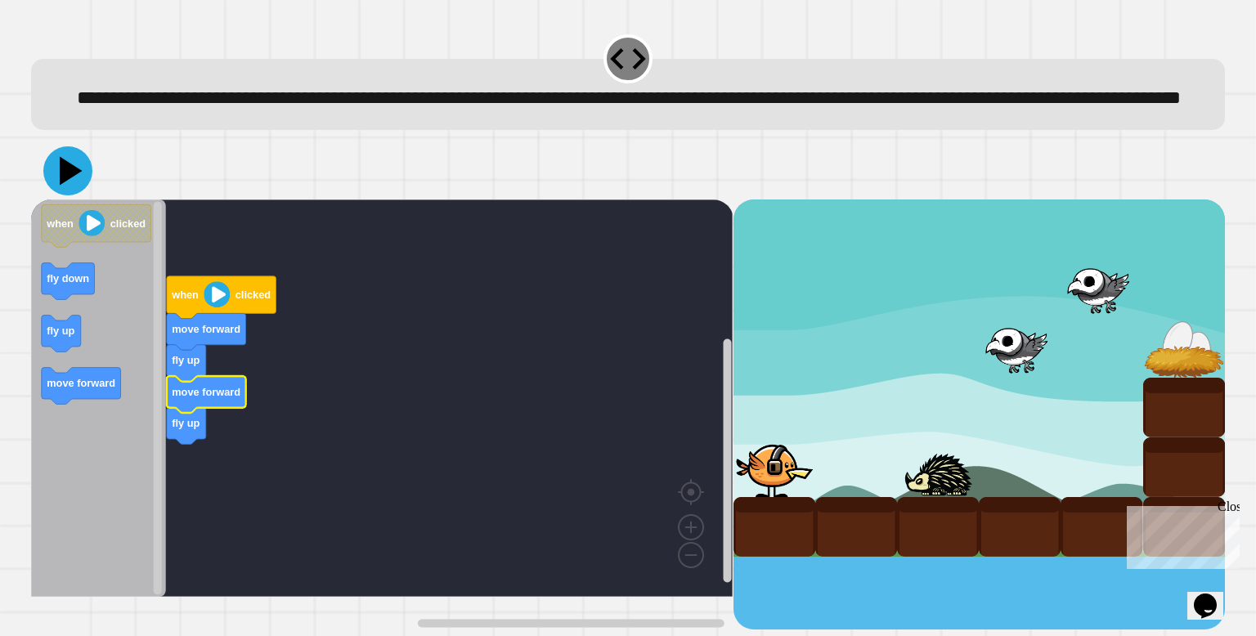
click at [71, 195] on icon at bounding box center [67, 170] width 49 height 49
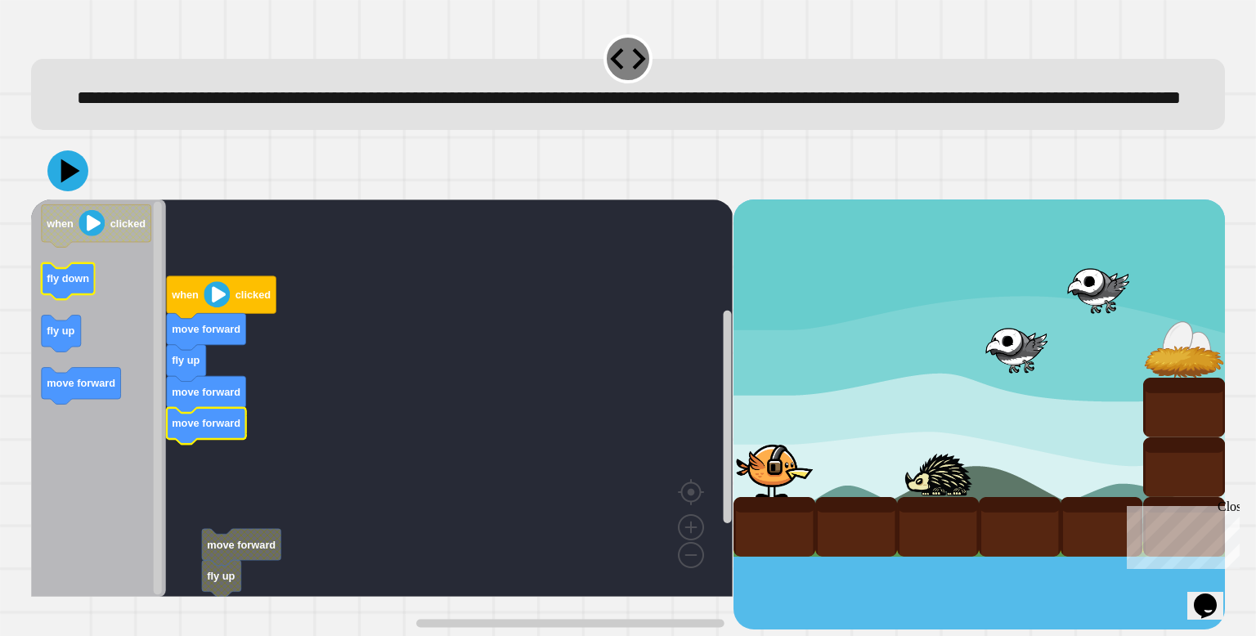
click at [65, 285] on text "fly down" at bounding box center [68, 278] width 43 height 12
click at [76, 192] on icon at bounding box center [68, 171] width 42 height 42
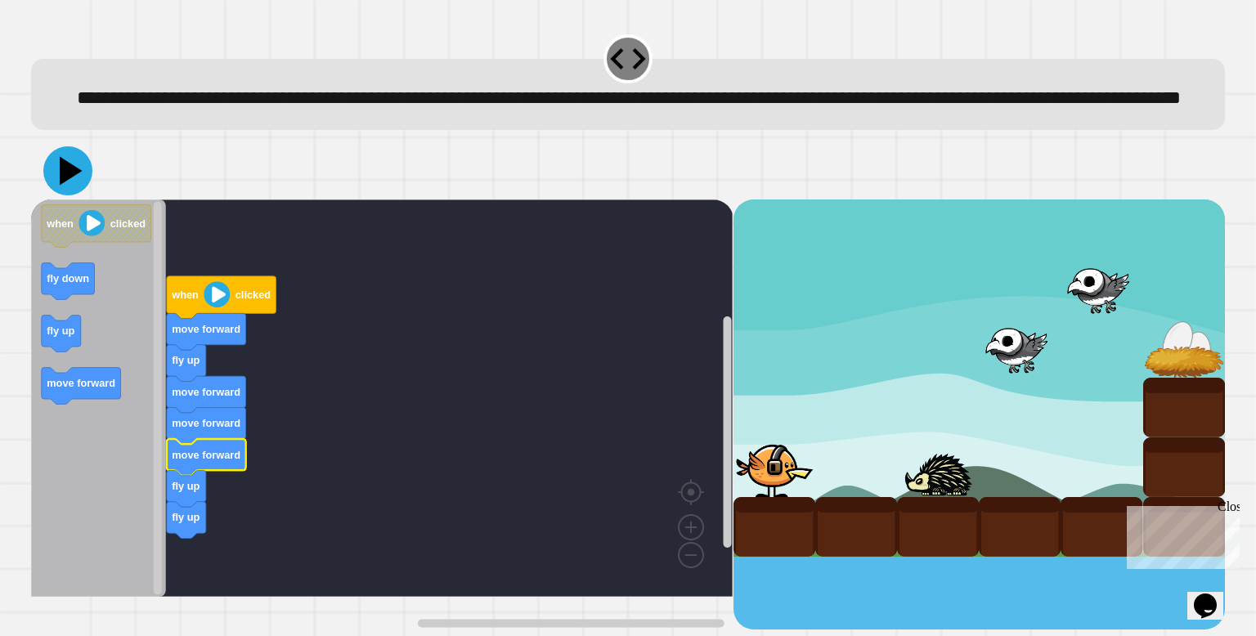
click at [72, 195] on icon at bounding box center [67, 170] width 49 height 49
click at [60, 193] on icon at bounding box center [68, 171] width 44 height 44
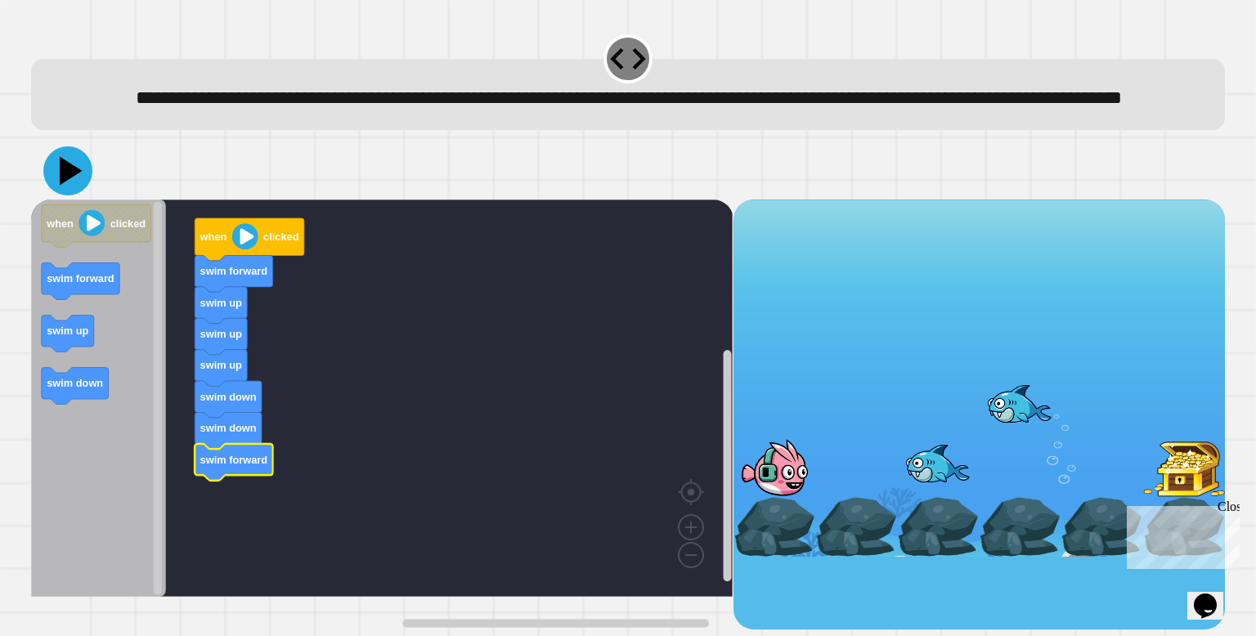
click at [74, 195] on icon at bounding box center [67, 170] width 49 height 49
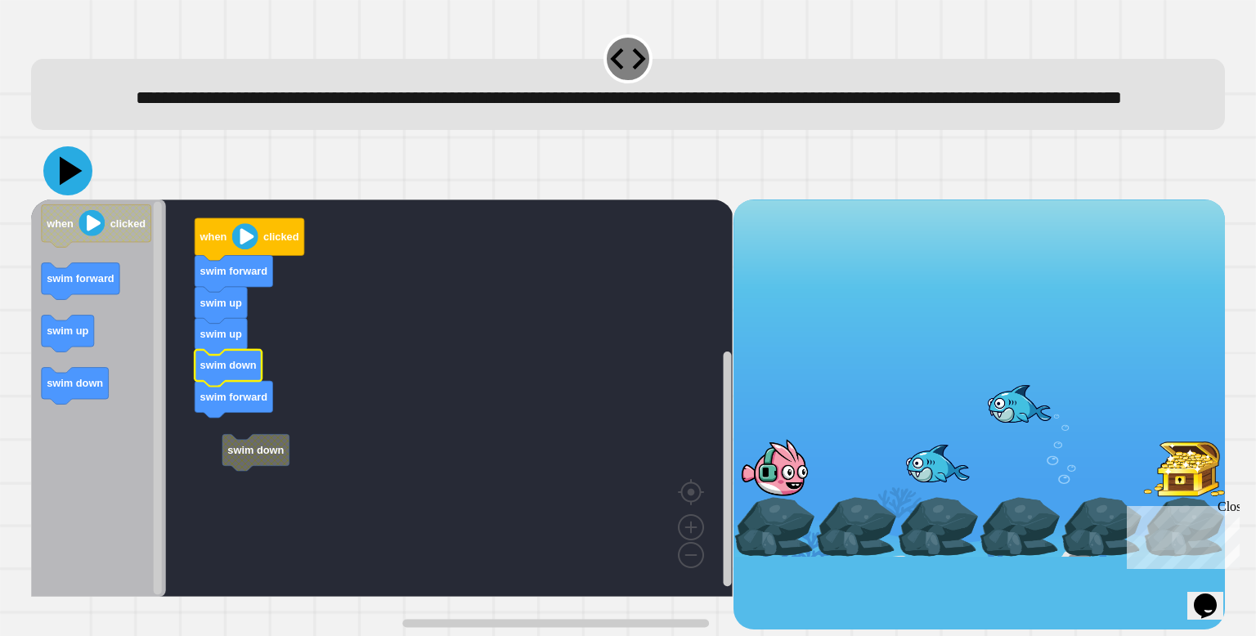
click at [79, 195] on icon at bounding box center [67, 170] width 49 height 49
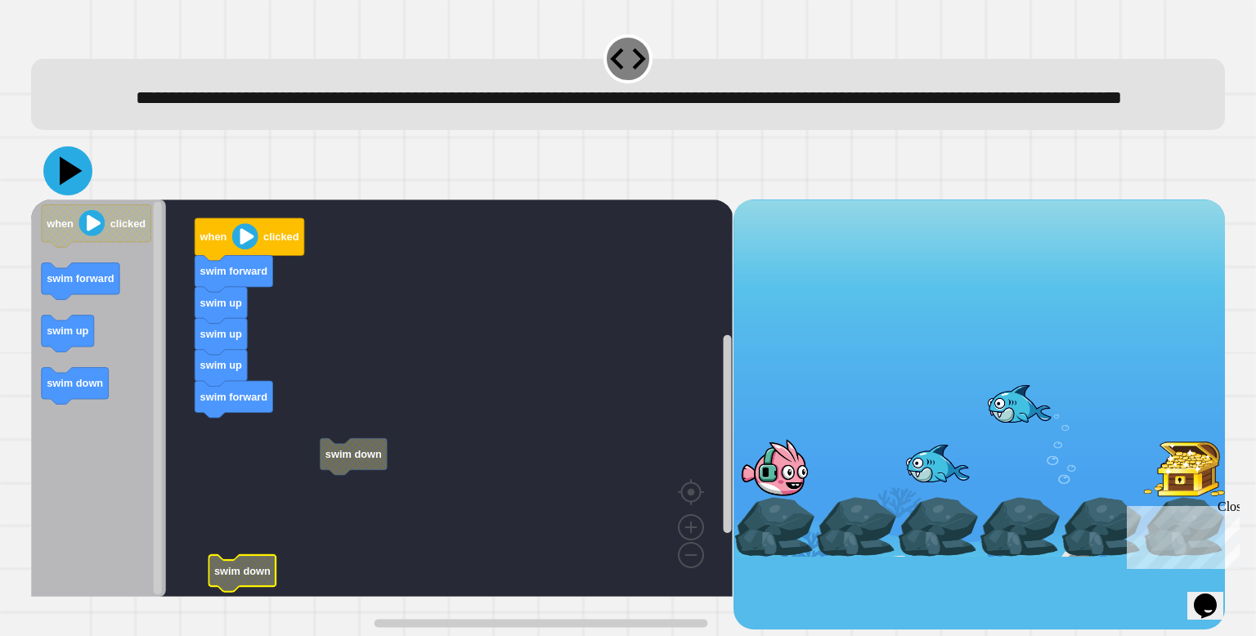
click at [68, 185] on icon at bounding box center [71, 170] width 23 height 29
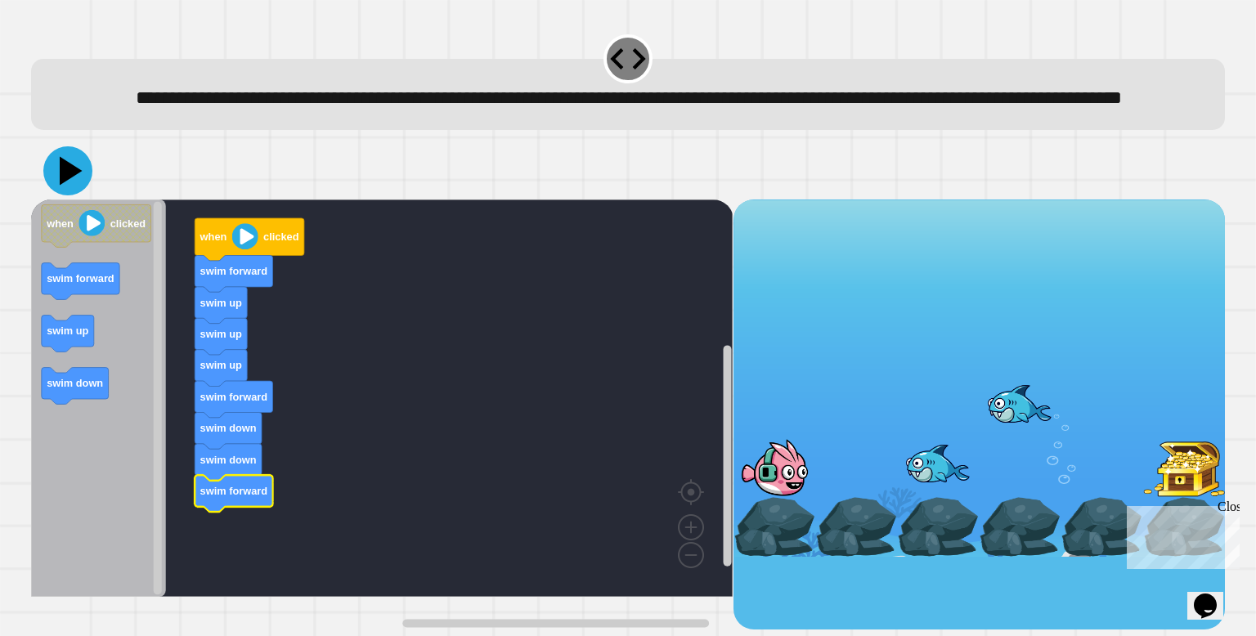
click at [66, 192] on icon at bounding box center [67, 170] width 49 height 49
